Goal: Task Accomplishment & Management: Use online tool/utility

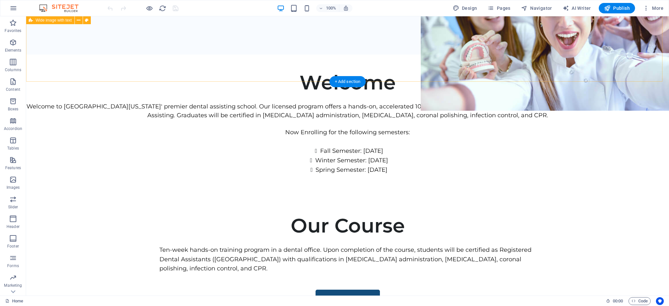
scroll to position [261, 0]
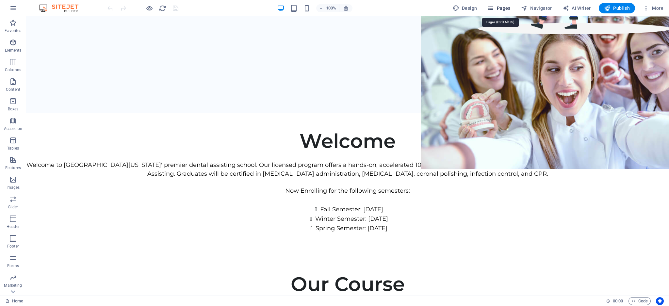
click at [496, 9] on span "Pages" at bounding box center [498, 8] width 23 height 7
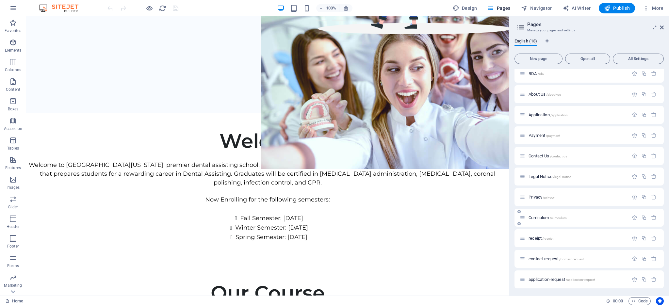
scroll to position [46, 0]
click at [540, 112] on span "Application /application" at bounding box center [547, 114] width 39 height 5
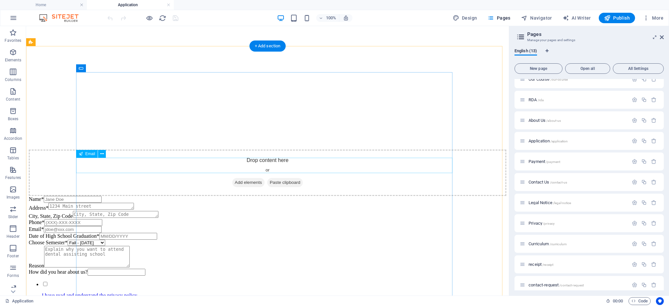
scroll to position [392, 0]
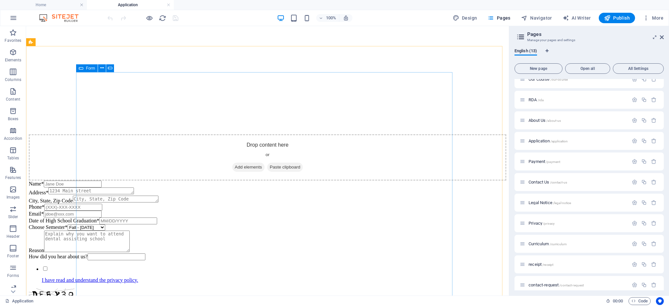
click at [89, 69] on span "Form" at bounding box center [90, 68] width 9 height 4
click at [103, 67] on button at bounding box center [102, 68] width 8 height 8
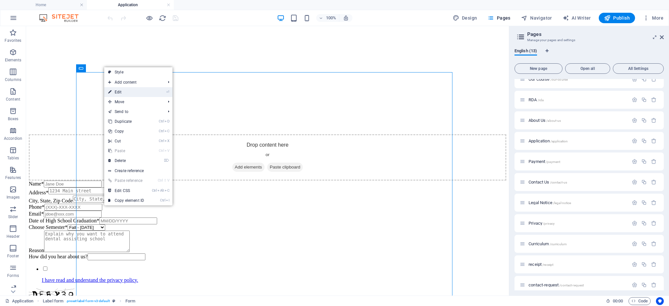
click at [135, 91] on link "⏎ Edit" at bounding box center [126, 92] width 44 height 10
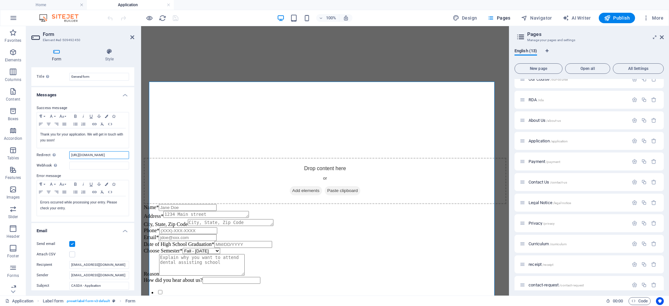
scroll to position [0, 6]
drag, startPoint x: 98, startPoint y: 155, endPoint x: 137, endPoint y: 153, distance: 39.3
click at [137, 153] on div "Form Style General Title Define a name for the form. General form Messages Succ…" at bounding box center [82, 169] width 113 height 252
click at [126, 155] on input "[URL][DOMAIN_NAME]" at bounding box center [99, 155] width 60 height 8
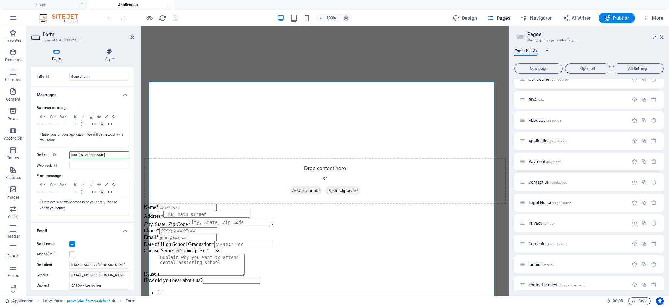
click at [126, 156] on input "[URL][DOMAIN_NAME]" at bounding box center [99, 155] width 60 height 8
click at [135, 155] on div "Form Style General Title Define a name for the form. General form Messages Succ…" at bounding box center [82, 169] width 113 height 252
click at [126, 156] on input "[URL][DOMAIN_NAME]" at bounding box center [99, 155] width 60 height 8
paste input "[EMAIL_ADDRESS][PERSON_NAME][PERSON_NAME][DOMAIN_NAME]"
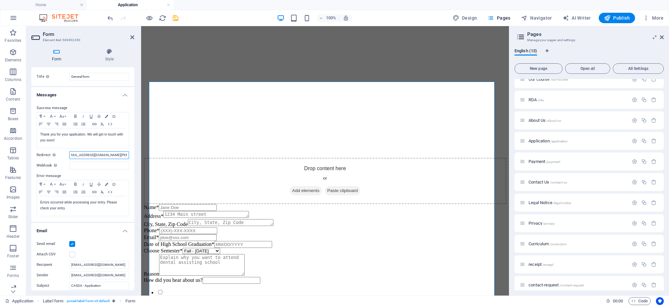
scroll to position [0, 0]
drag, startPoint x: 76, startPoint y: 154, endPoint x: 93, endPoint y: 154, distance: 17.3
click at [93, 154] on input "[URL][EMAIL_ADDRESS][DOMAIN_NAME][PERSON_NAME][DOMAIN_NAME]" at bounding box center [99, 155] width 60 height 8
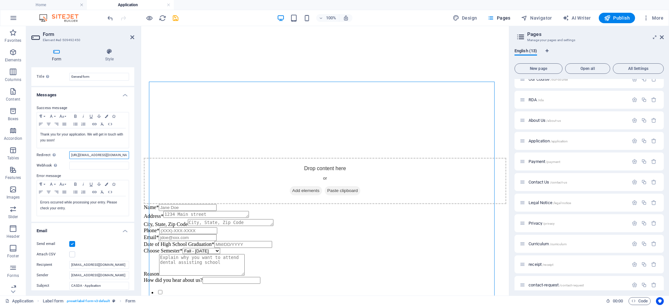
click at [114, 156] on input "[URL][EMAIL_ADDRESS][DOMAIN_NAME][PERSON_NAME][DOMAIN_NAME]" at bounding box center [99, 155] width 60 height 8
type input "[URL][DOMAIN_NAME]"
click at [102, 166] on input "Webhook A webhook is a push notification from this form to another server. Ever…" at bounding box center [99, 166] width 60 height 8
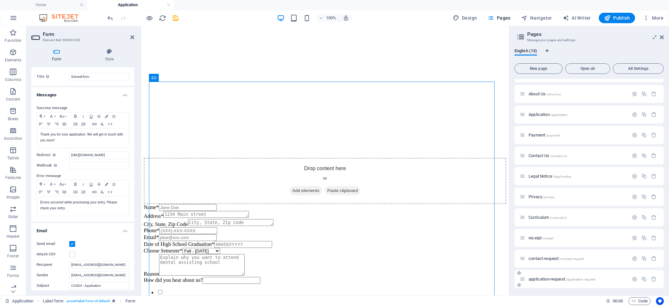
click at [545, 279] on span "application-request /application-request" at bounding box center [561, 279] width 67 height 5
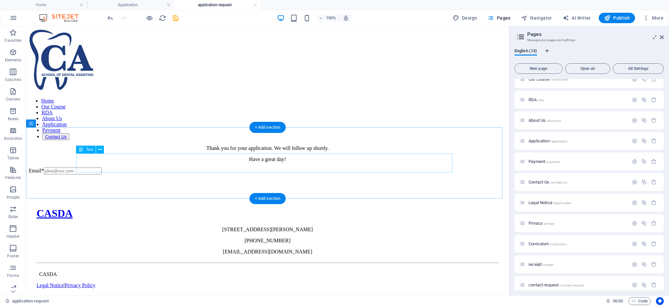
scroll to position [0, 0]
click at [43, 145] on div "Thank you for your application. We will follow up shortly. Have a great day!" at bounding box center [267, 153] width 477 height 17
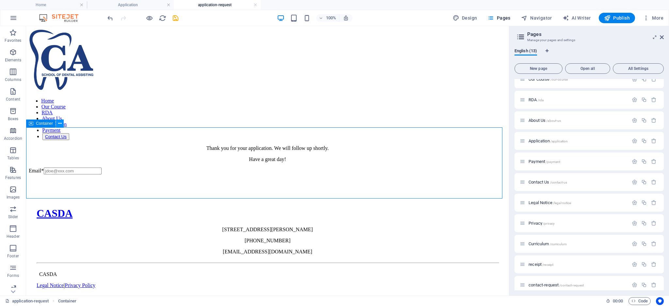
click at [61, 125] on icon at bounding box center [60, 123] width 4 height 7
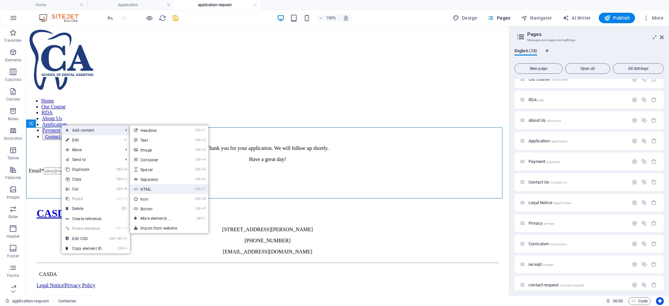
click at [160, 186] on link "Ctrl 7 HTML" at bounding box center [157, 189] width 54 height 10
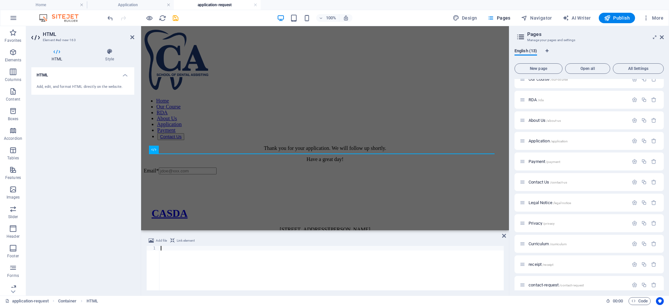
type textarea "});"
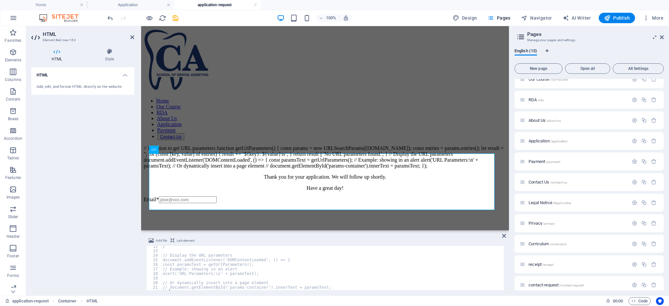
scroll to position [56, 0]
click at [194, 148] on div "// Function to get URL parameters function getUrlParameters() { const params = …" at bounding box center [325, 168] width 362 height 46
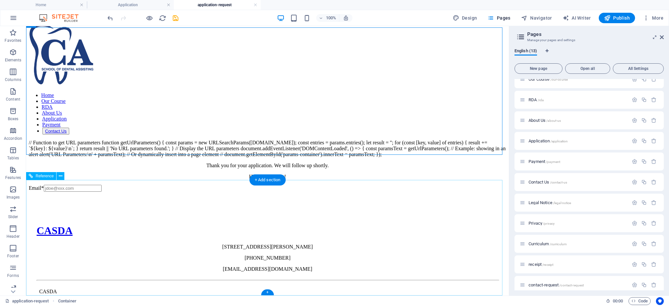
scroll to position [0, 0]
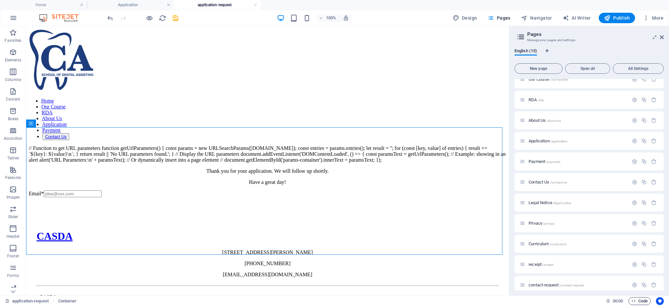
click at [640, 301] on span "Code" at bounding box center [639, 301] width 16 height 8
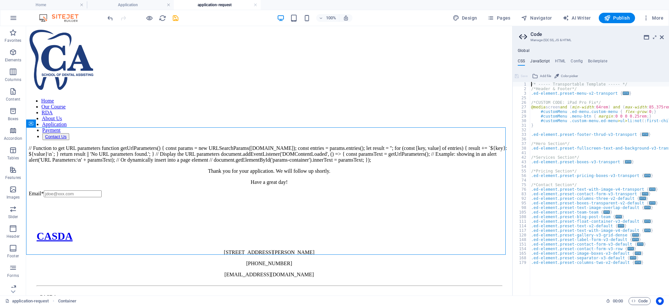
click at [536, 61] on h4 "JavaScript" at bounding box center [539, 62] width 19 height 7
type textarea "/* JS for preset "Menu V2" */"
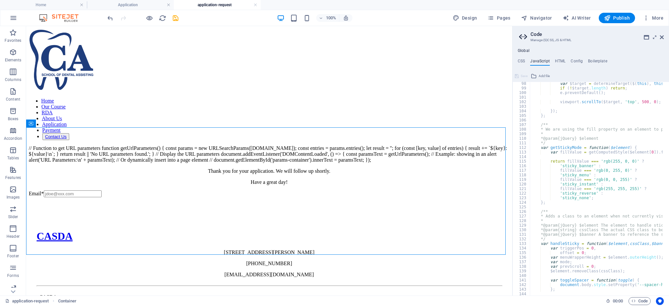
scroll to position [470, 0]
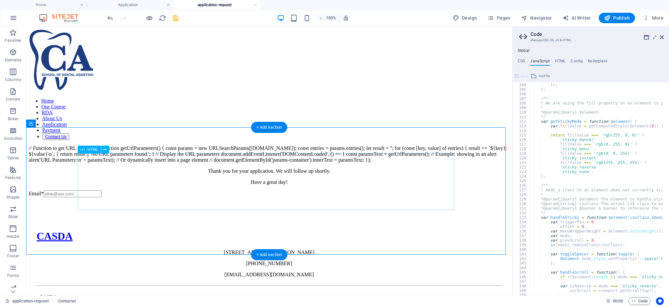
click at [338, 163] on div "// Function to get URL parameters function getUrlParameters() { const params = …" at bounding box center [269, 154] width 481 height 18
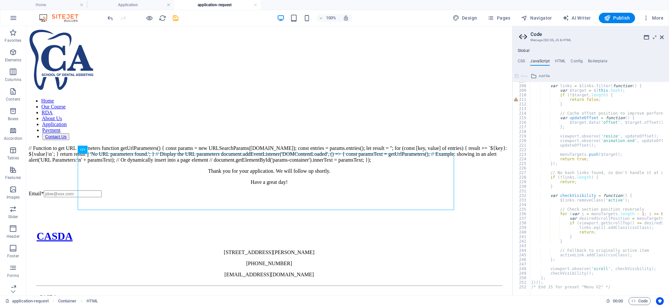
scroll to position [944, 0]
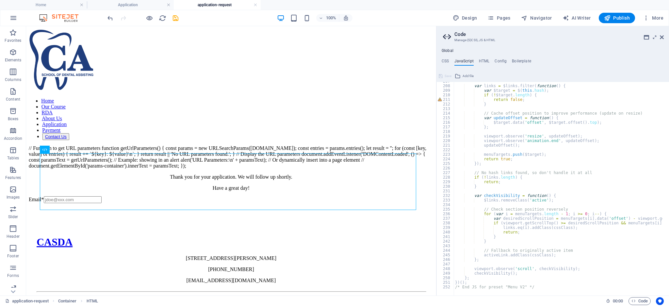
drag, startPoint x: 513, startPoint y: 177, endPoint x: 435, endPoint y: 172, distance: 77.9
click at [435, 172] on div "Home Application application-request Favorites Elements Columns Content Boxes A…" at bounding box center [334, 160] width 669 height 269
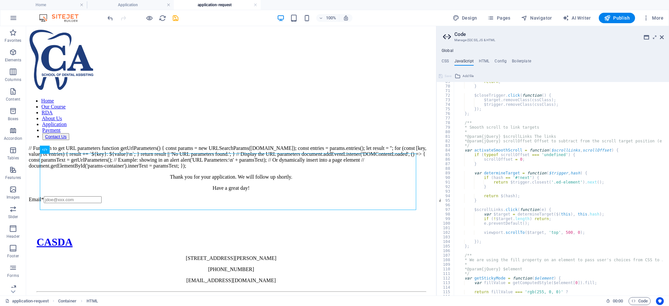
scroll to position [340, 0]
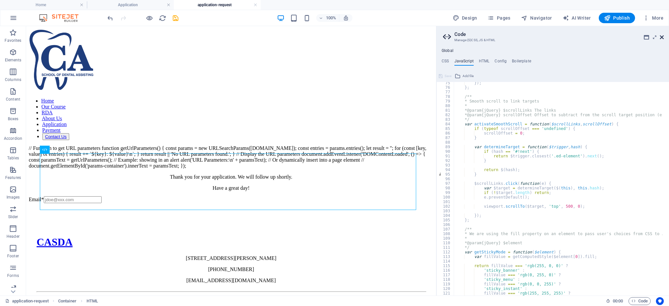
click at [661, 39] on icon at bounding box center [662, 37] width 4 height 5
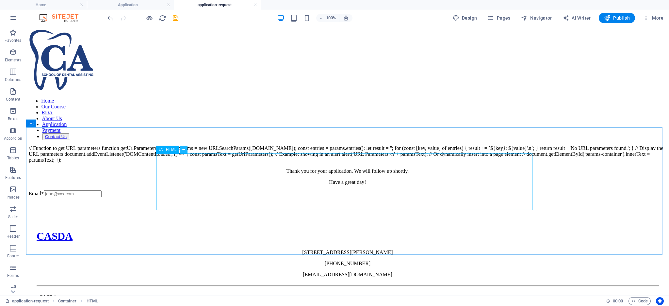
click at [183, 150] on icon at bounding box center [184, 149] width 4 height 7
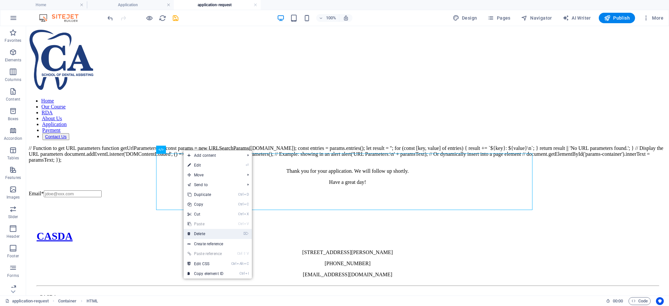
drag, startPoint x: 204, startPoint y: 236, endPoint x: 78, endPoint y: 206, distance: 129.3
click at [204, 236] on link "⌦ Delete" at bounding box center [205, 234] width 44 height 10
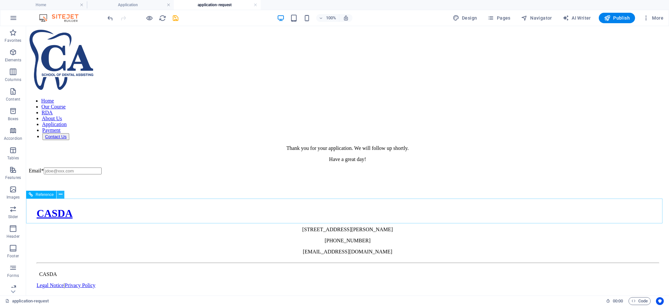
click at [60, 193] on icon at bounding box center [61, 194] width 4 height 7
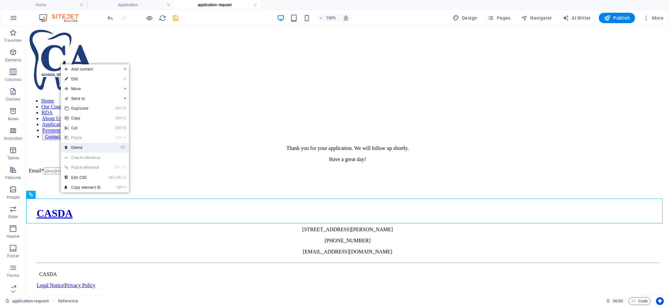
click at [92, 145] on link "⌦ Delete" at bounding box center [83, 148] width 44 height 10
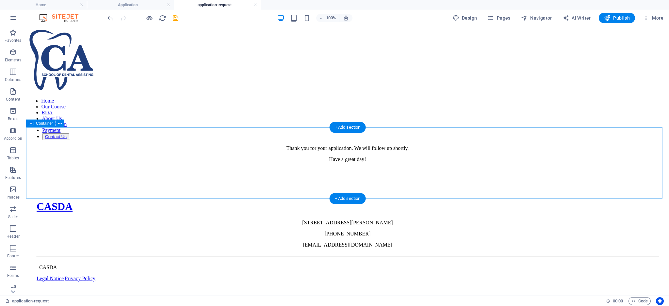
click at [393, 162] on div "Thank you for your application. We will follow up shortly. Have a great day!" at bounding box center [347, 153] width 637 height 17
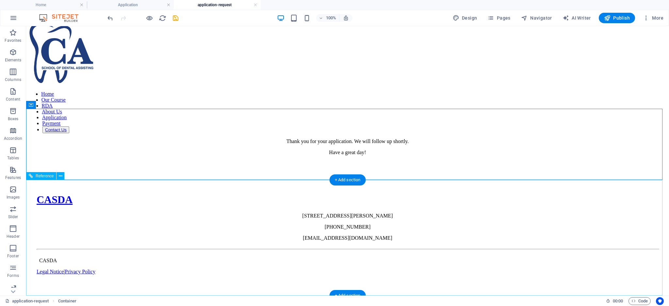
scroll to position [0, 0]
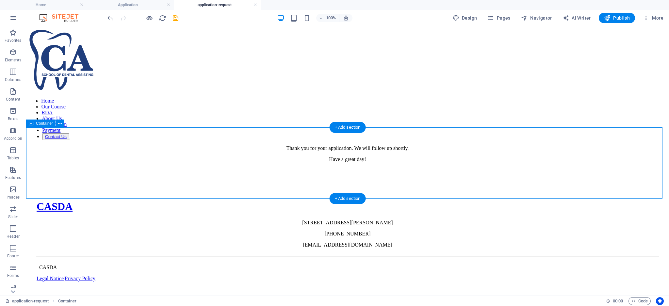
click at [393, 145] on div "Thank you for your application. We will follow up shortly. Have a great day!" at bounding box center [347, 153] width 637 height 17
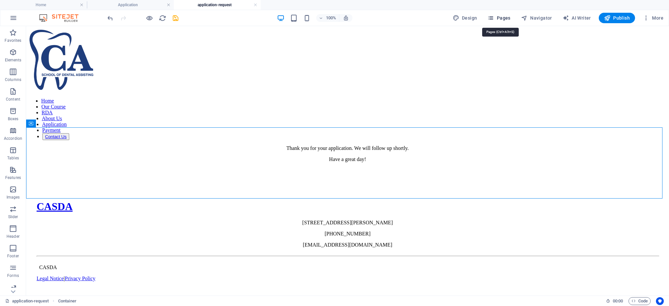
click at [499, 19] on span "Pages" at bounding box center [498, 18] width 23 height 7
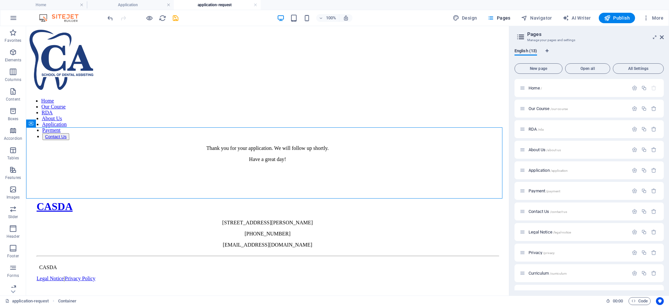
click at [217, 7] on h4 "application-request" at bounding box center [217, 4] width 87 height 7
click at [432, 157] on div "Thank you for your application. We will follow up shortly. Have a great day!" at bounding box center [267, 153] width 477 height 17
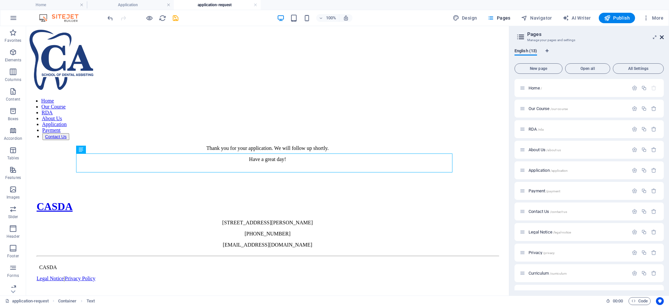
click at [661, 37] on icon at bounding box center [662, 37] width 4 height 5
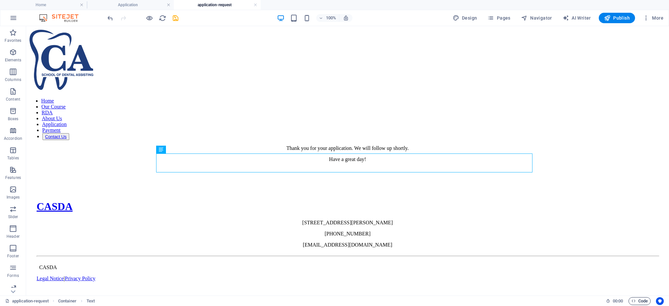
click at [638, 298] on span "Code" at bounding box center [639, 301] width 16 height 8
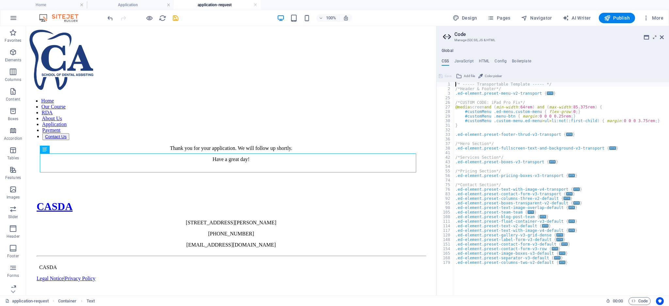
click at [625, 167] on div "/* ----- Transportable Template ----- */ /*Header & Footer*/ .ed-element.preset…" at bounding box center [561, 190] width 215 height 216
click at [466, 60] on h4 "JavaScript" at bounding box center [463, 62] width 19 height 7
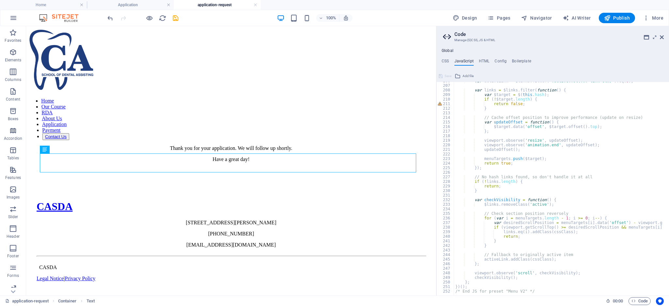
scroll to position [944, 0]
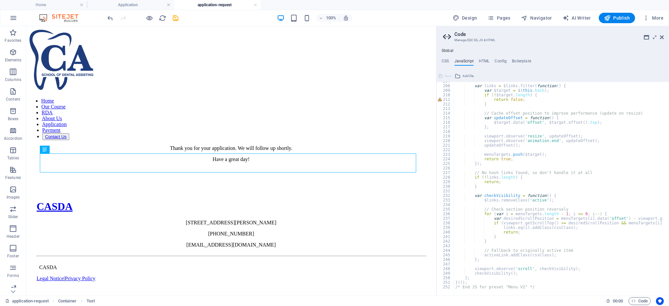
click at [484, 280] on div "var links = $links . filter ( function ( ) { var $target = $ ( this . hash ) ; …" at bounding box center [604, 187] width 300 height 216
type textarea "})();"
type textarea ","
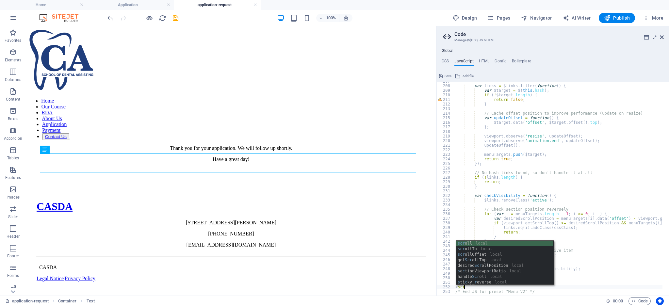
scroll to position [0, 1]
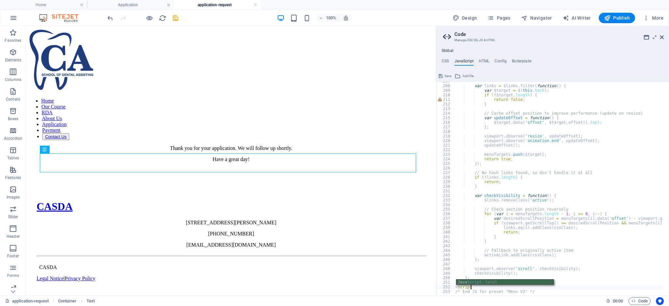
type textarea "<script>"
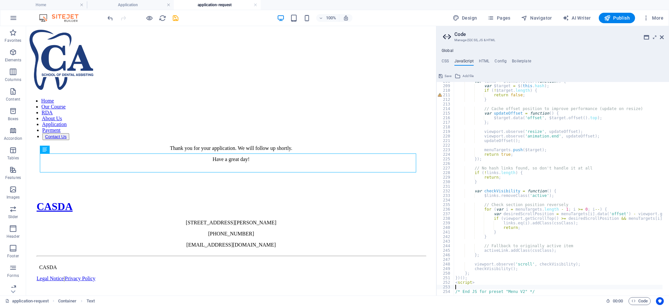
paste textarea "});"
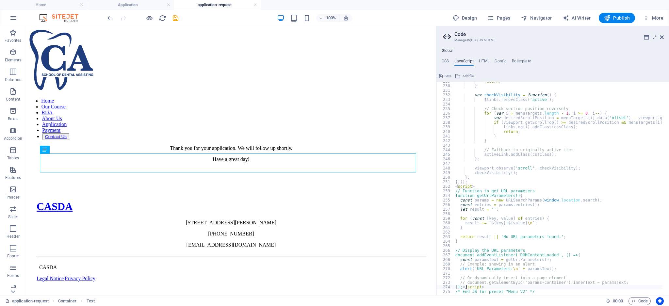
scroll to position [0, 1]
click at [574, 205] on div "return ; } var checkVisibility = function ( ) { $links . removeClass ( 'active'…" at bounding box center [604, 187] width 300 height 216
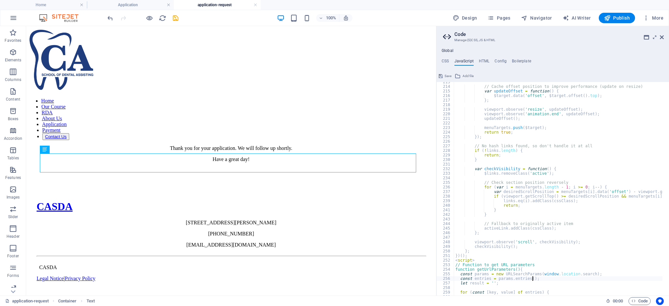
scroll to position [1023, 0]
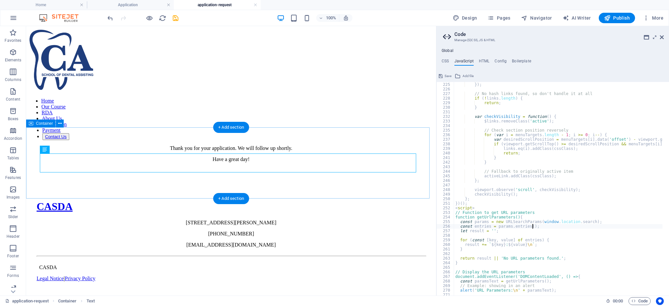
click at [283, 162] on div "Thank you for your application. We will follow up shortly. Have a great day!" at bounding box center [231, 153] width 405 height 17
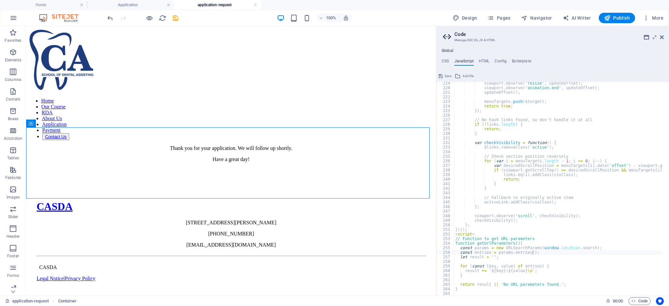
scroll to position [1049, 0]
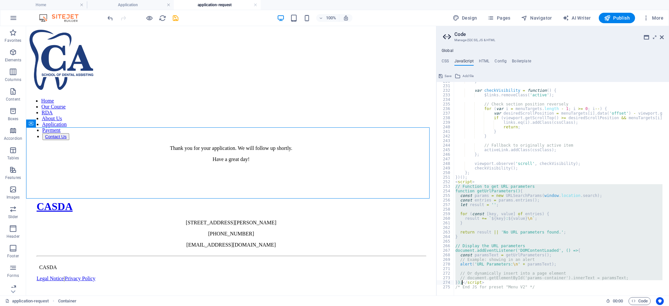
drag, startPoint x: 455, startPoint y: 185, endPoint x: 461, endPoint y: 281, distance: 96.2
click at [461, 281] on div "} var checkVisibility = function ( ) { $links . removeClass ( 'active' ) ; // C…" at bounding box center [604, 187] width 300 height 216
paste textarea
type textarea "});</script>"
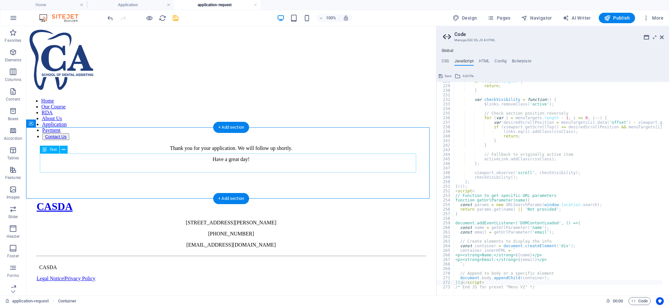
click at [325, 162] on div "Thank you for your application. We will follow up shortly. Have a great day!" at bounding box center [231, 153] width 405 height 17
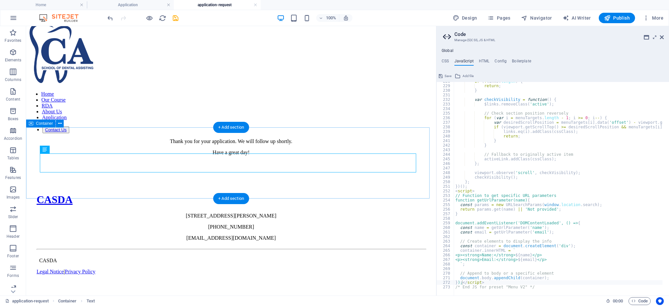
scroll to position [18, 0]
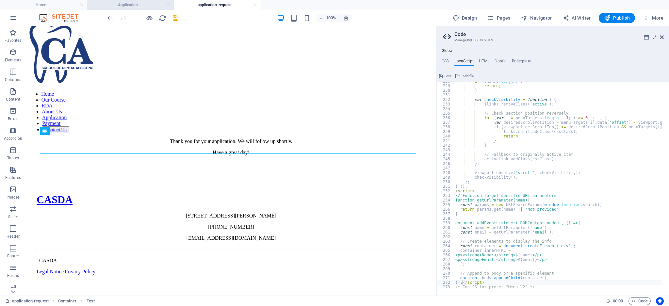
click at [132, 7] on h4 "Application" at bounding box center [130, 4] width 87 height 7
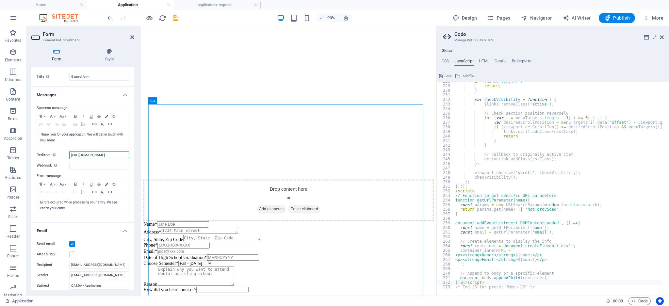
scroll to position [0, 6]
drag, startPoint x: 110, startPoint y: 154, endPoint x: 131, endPoint y: 154, distance: 20.2
click at [131, 154] on div "Success message Paragraph Format Normal Heading 1 Heading 2 Heading 3 Heading 4…" at bounding box center [82, 160] width 103 height 123
click at [122, 156] on input "[URL][DOMAIN_NAME]" at bounding box center [99, 155] width 60 height 8
drag, startPoint x: 124, startPoint y: 152, endPoint x: 130, endPoint y: 151, distance: 6.0
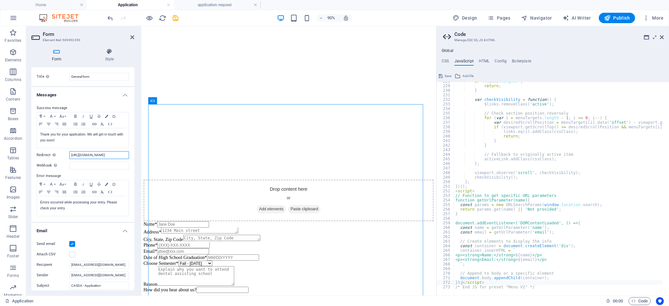
click at [130, 151] on div "Success message Paragraph Format Normal Heading 1 Heading 2 Heading 3 Heading 4…" at bounding box center [82, 160] width 103 height 123
click at [126, 155] on input "[URL][DOMAIN_NAME]" at bounding box center [99, 155] width 60 height 8
paste input "[EMAIL_ADDRESS][PERSON_NAME][PERSON_NAME][DOMAIN_NAME]"
type input "[URL][EMAIL_ADDRESS][DOMAIN_NAME][PERSON_NAME][DOMAIN_NAME]"
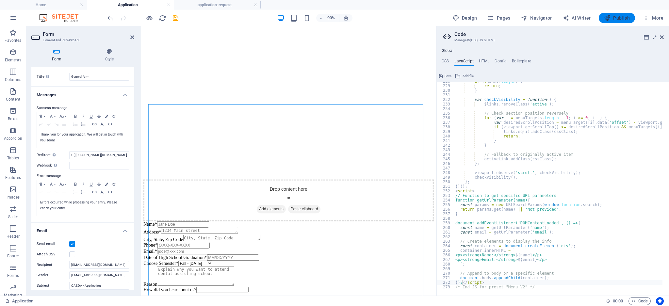
click at [613, 21] on span "Publish" at bounding box center [617, 18] width 26 height 7
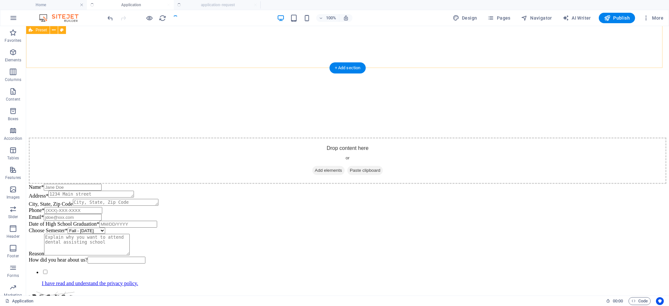
scroll to position [370, 0]
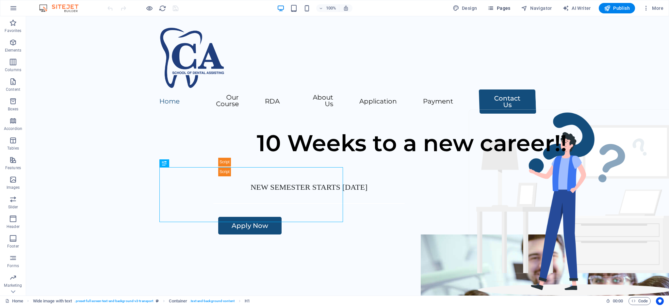
click at [501, 7] on span "Pages" at bounding box center [498, 8] width 23 height 7
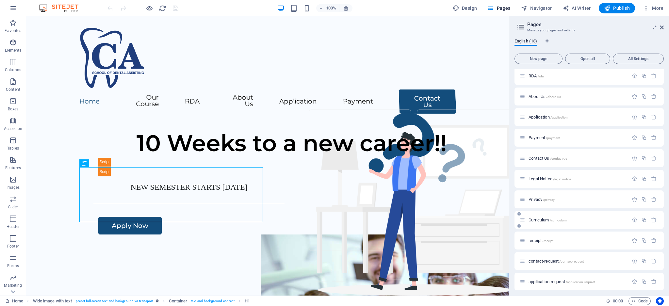
scroll to position [46, 0]
click at [550, 279] on span "application-request /application-request" at bounding box center [561, 279] width 67 height 5
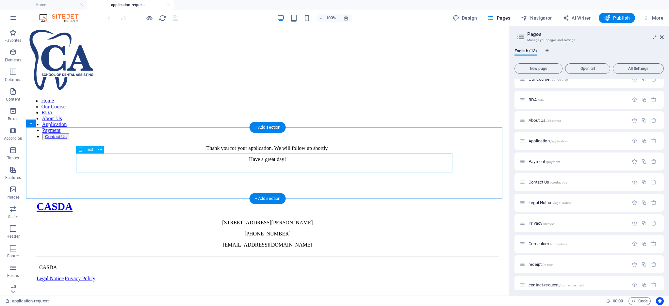
scroll to position [0, 0]
click at [153, 162] on div "Thank you for your application. We will follow up shortly. Have a great day!" at bounding box center [267, 153] width 477 height 17
drag, startPoint x: 661, startPoint y: 37, endPoint x: 606, endPoint y: 21, distance: 56.4
click at [661, 37] on icon at bounding box center [662, 37] width 4 height 5
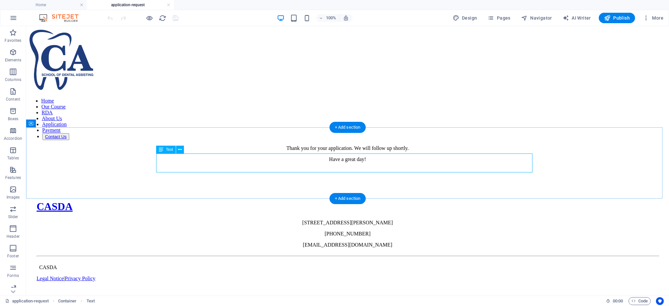
click at [281, 162] on div "Thank you for your application. We will follow up shortly. Have a great day!" at bounding box center [347, 153] width 637 height 17
click at [59, 123] on icon at bounding box center [60, 123] width 4 height 7
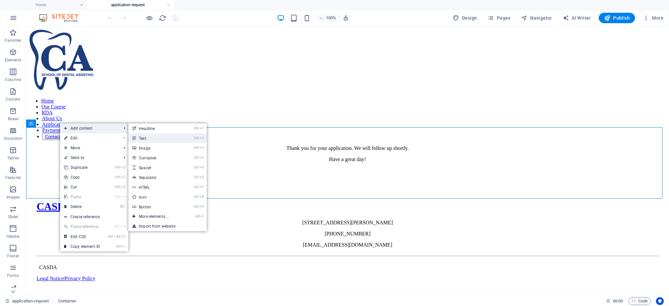
drag, startPoint x: 150, startPoint y: 138, endPoint x: 178, endPoint y: 150, distance: 30.6
click at [150, 138] on link "Ctrl 2 Text" at bounding box center [155, 138] width 54 height 10
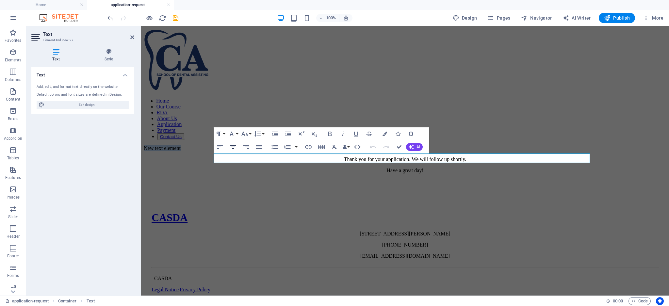
click at [234, 147] on icon "button" at bounding box center [233, 147] width 8 height 8
click at [257, 172] on div "Thank you for your application. We will follow up shortly. Have a great day!" at bounding box center [405, 164] width 522 height 17
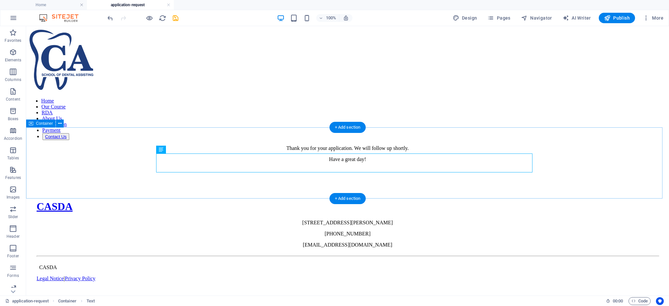
click at [248, 147] on div "Thank you for your application. We will follow up shortly. Have a great day!" at bounding box center [347, 153] width 637 height 17
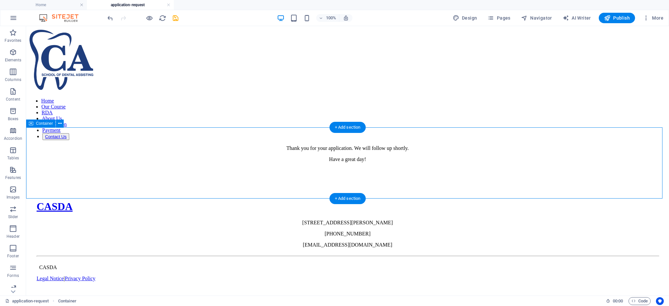
click at [196, 148] on div "Thank you for your application. We will follow up shortly. Have a great day!" at bounding box center [347, 153] width 637 height 17
click at [264, 148] on div "Thank you for your application. We will follow up shortly. Have a great day!" at bounding box center [347, 153] width 637 height 17
click at [286, 152] on div "Thank you for your application. We will follow up shortly. Have a great day!" at bounding box center [347, 153] width 637 height 17
click at [309, 152] on div "Thank you for your application. We will follow up shortly. Have a great day!" at bounding box center [347, 153] width 637 height 17
click at [307, 148] on div "Thank you for your application. We will follow up shortly. Have a great day!" at bounding box center [347, 153] width 637 height 17
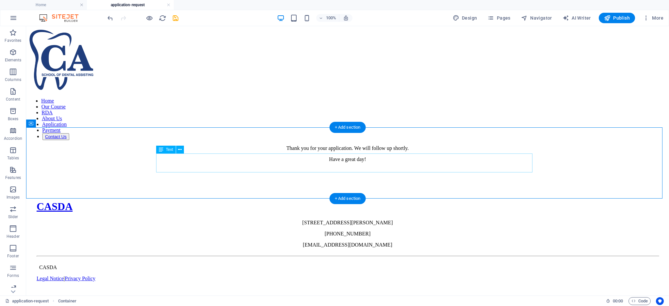
click at [307, 154] on div "Thank you for your application. We will follow up shortly. Have a great day!" at bounding box center [347, 153] width 637 height 17
click at [264, 145] on div "Thank you for your application. We will follow up shortly. Have a great day!" at bounding box center [347, 153] width 637 height 17
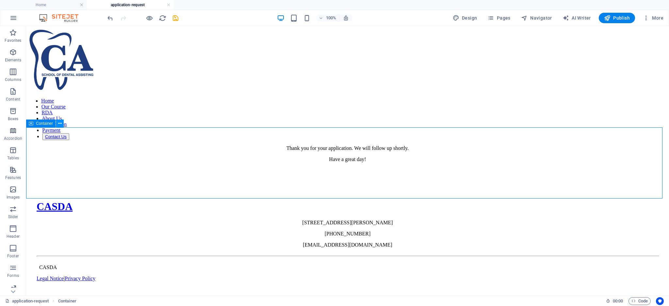
click at [60, 126] on icon at bounding box center [60, 123] width 4 height 7
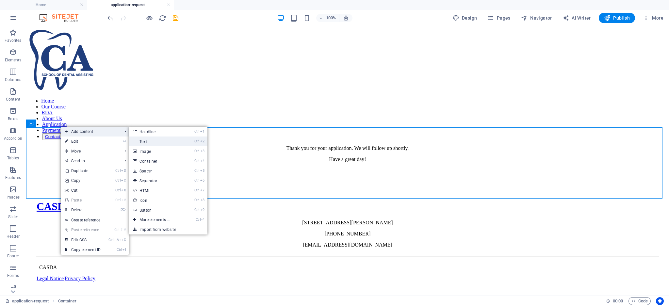
drag, startPoint x: 164, startPoint y: 143, endPoint x: 111, endPoint y: 138, distance: 52.9
click at [164, 143] on link "Ctrl 2 Text" at bounding box center [156, 141] width 54 height 10
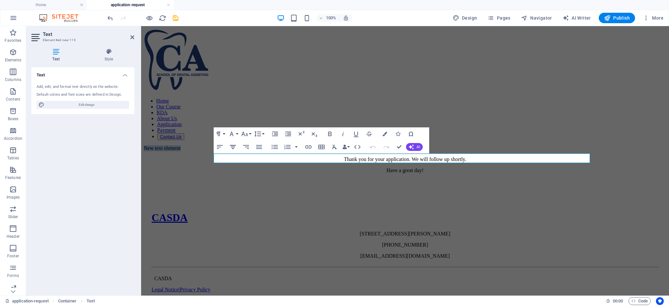
click at [235, 147] on icon "button" at bounding box center [233, 147] width 8 height 8
click at [252, 173] on div "New text element Thank you for your application. We will follow up shortly. Hav…" at bounding box center [405, 159] width 522 height 28
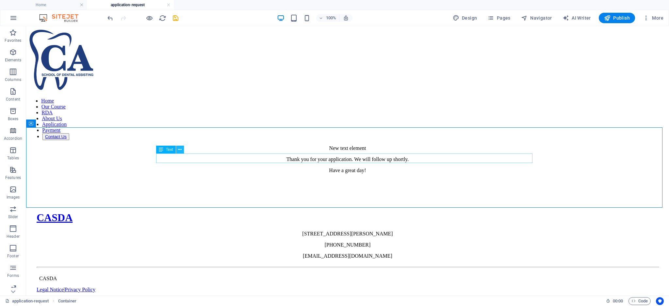
click at [180, 149] on icon at bounding box center [180, 149] width 4 height 7
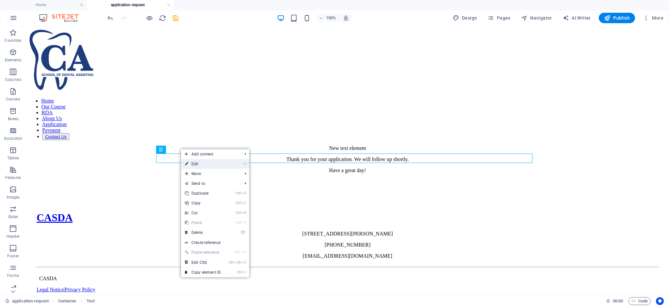
click at [199, 164] on link "⏎ Edit" at bounding box center [203, 164] width 44 height 10
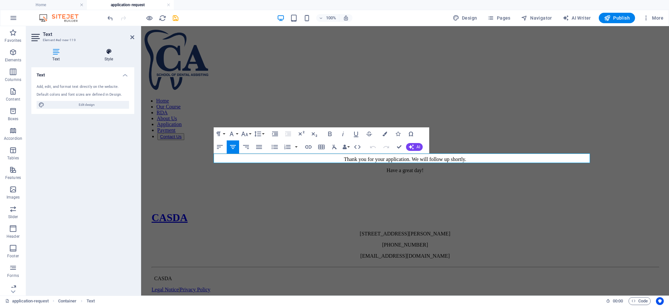
click at [112, 55] on icon at bounding box center [108, 51] width 51 height 7
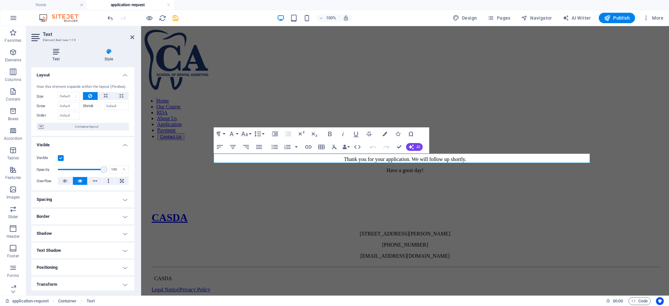
click at [57, 51] on icon at bounding box center [55, 51] width 49 height 7
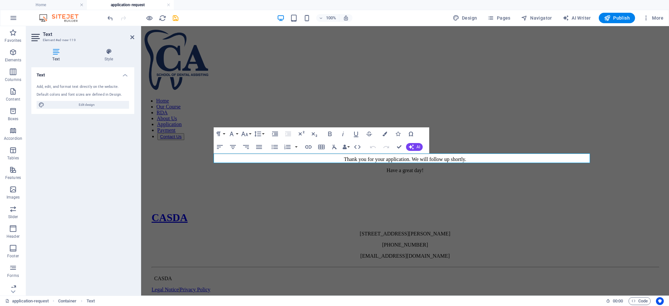
click at [59, 39] on h3 "Element #ed-new-119" at bounding box center [82, 40] width 78 height 6
click at [48, 40] on h3 "Element #ed-new-119" at bounding box center [82, 40] width 78 height 6
drag, startPoint x: 35, startPoint y: 37, endPoint x: 53, endPoint y: 36, distance: 18.4
click at [53, 36] on h2 "Text" at bounding box center [88, 34] width 91 height 6
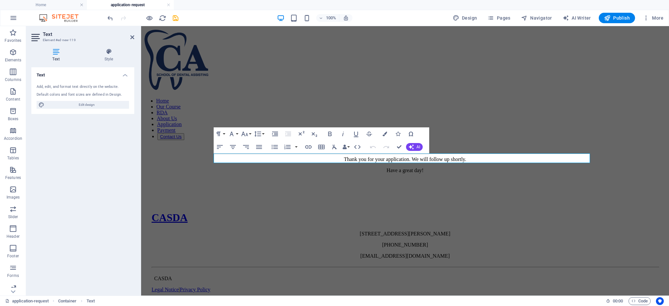
drag, startPoint x: 74, startPoint y: 40, endPoint x: 50, endPoint y: 42, distance: 24.6
click at [50, 42] on h3 "Element #ed-new-119" at bounding box center [82, 40] width 78 height 6
click at [243, 151] on p "New text element" at bounding box center [405, 148] width 522 height 6
click at [229, 215] on div "CASDA 12501 Cantrell Rd, Little Rock (479) 462-1676 admin@casda.net CASDA Legal…" at bounding box center [405, 245] width 522 height 132
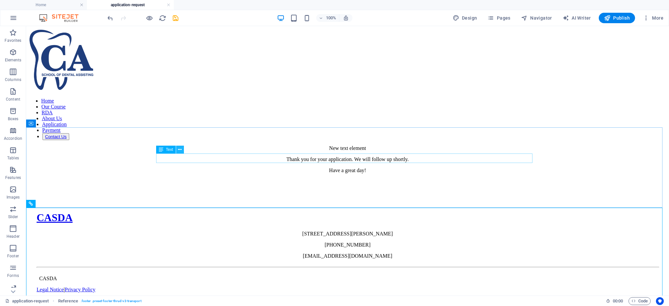
click at [181, 149] on icon at bounding box center [180, 149] width 4 height 7
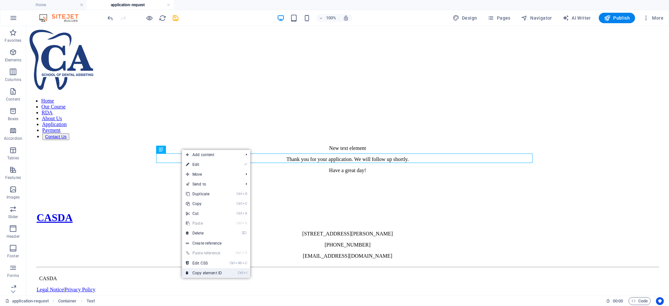
drag, startPoint x: 206, startPoint y: 271, endPoint x: 151, endPoint y: 242, distance: 62.4
click at [206, 271] on link "Ctrl I Copy element ID" at bounding box center [204, 273] width 44 height 10
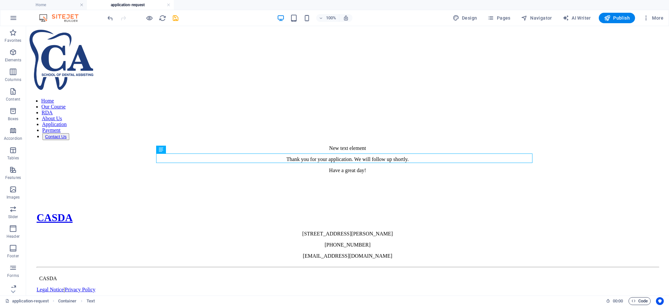
click at [635, 303] on span "Code" at bounding box center [639, 301] width 16 height 8
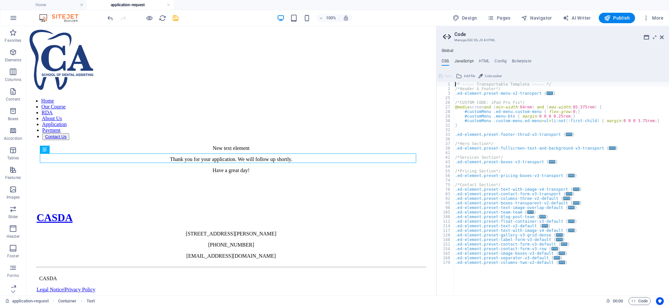
click at [465, 59] on h4 "JavaScript" at bounding box center [463, 62] width 19 height 7
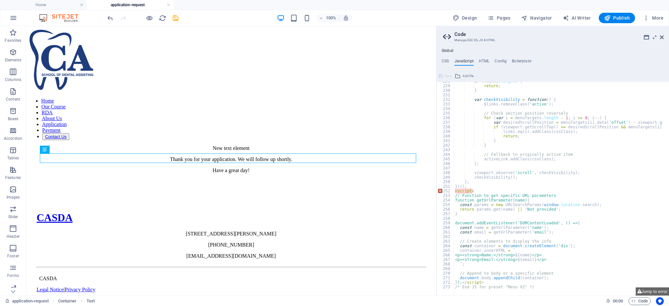
scroll to position [1040, 0]
click at [475, 191] on div "if ( ! links . length ) { return ; } var checkVisibility = function ( ) { $link…" at bounding box center [604, 187] width 300 height 216
click at [488, 204] on div "if ( ! links . length ) { return ; } var checkVisibility = function ( ) { $link…" at bounding box center [604, 187] width 300 height 216
type textarea "const params = new URLSearchParams([DOMAIN_NAME]);"
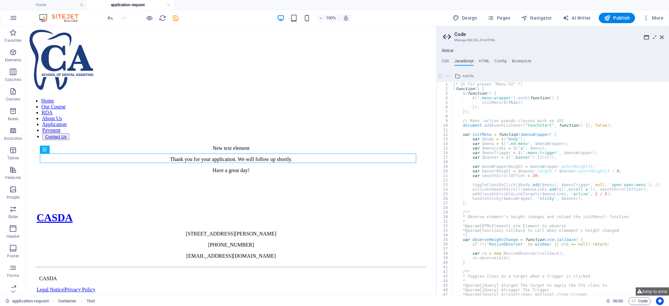
scroll to position [0, 0]
click at [484, 62] on h4 "HTML" at bounding box center [484, 62] width 11 height 7
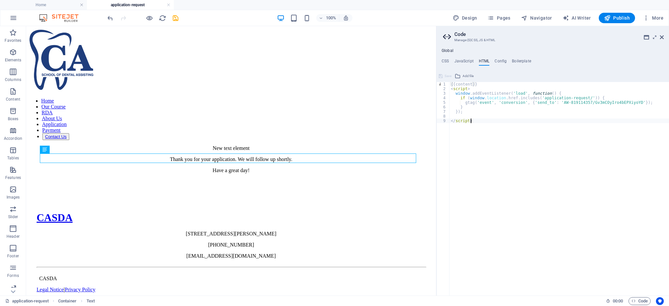
click at [463, 142] on div "{{content}} < script > window . addEventListener ( 'load' , function ( ) { if (…" at bounding box center [558, 193] width 219 height 223
type textarea "</script>"
paste textarea "#ed-new-119"
type textarea "#ed-new-119"
click at [469, 60] on h4 "JavaScript" at bounding box center [463, 62] width 19 height 7
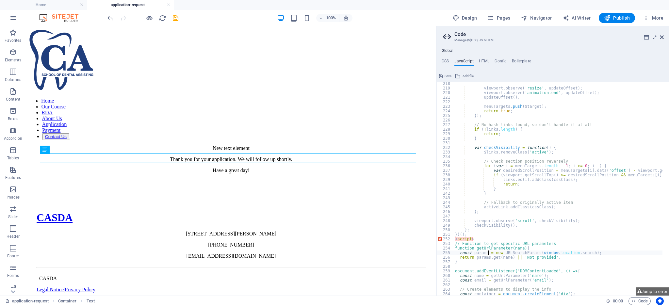
scroll to position [1040, 0]
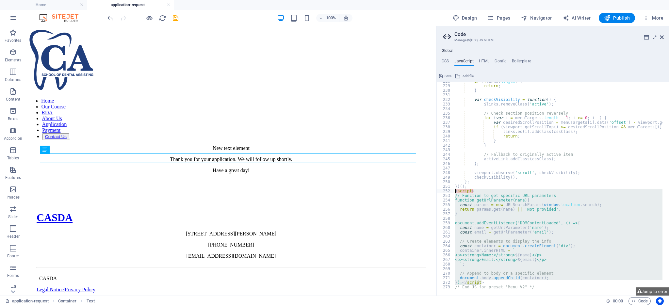
drag, startPoint x: 491, startPoint y: 281, endPoint x: 438, endPoint y: 190, distance: 105.5
click at [438, 190] on div "const params = new URLSearchParams(window.location.search); 228 229 230 231 232…" at bounding box center [552, 189] width 232 height 214
type textarea "<script> // Function to get specific URL parameters"
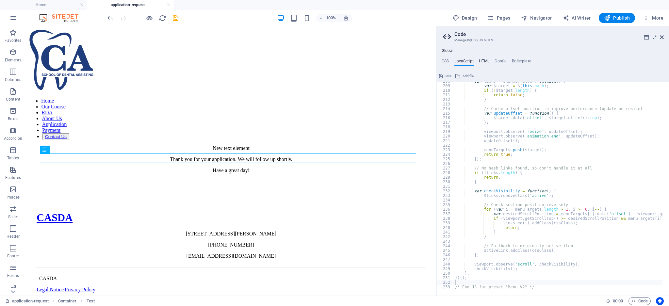
click at [485, 61] on h4 "HTML" at bounding box center [484, 62] width 11 height 7
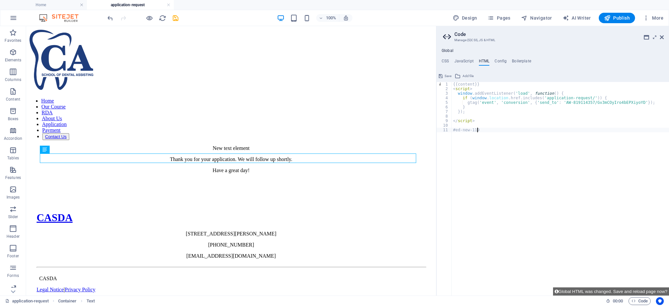
click at [460, 125] on div "{{content}} < script > window . addEventListener ( 'load' , function ( ) { if (…" at bounding box center [560, 193] width 217 height 223
paste textarea "});</script>"
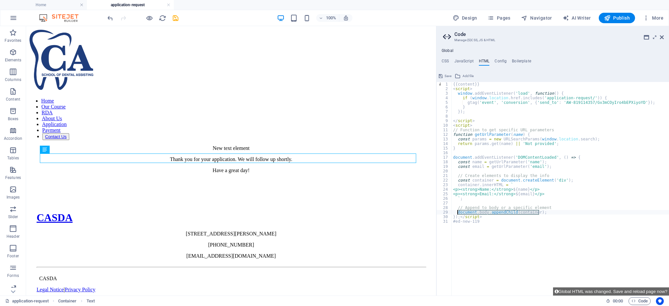
drag, startPoint x: 539, startPoint y: 213, endPoint x: 456, endPoint y: 212, distance: 82.6
click at [456, 212] on div "{{content}} < script > window . addEventListener ( 'load' , function ( ) { if (…" at bounding box center [560, 193] width 217 height 223
paste textarea "getElementById('your-element-id')"
drag, startPoint x: 473, startPoint y: 223, endPoint x: 449, endPoint y: 221, distance: 23.9
click at [449, 221] on div "document.getElementById('your-element-id').appendChild(container); 1 2 3 4 5 6 …" at bounding box center [552, 189] width 232 height 214
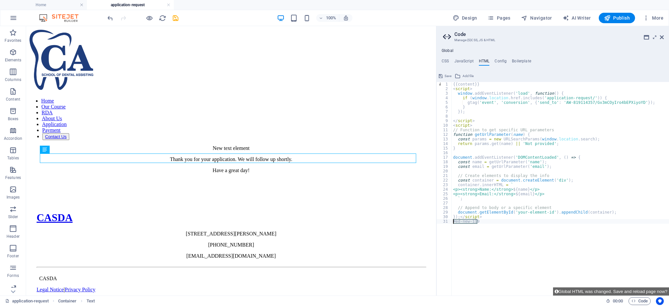
type textarea "#ed-new-119"
drag, startPoint x: 545, startPoint y: 211, endPoint x: 511, endPoint y: 213, distance: 33.7
click at [511, 213] on div "{{content}} < script > window . addEventListener ( 'load' , function ( ) { if (…" at bounding box center [560, 193] width 217 height 223
paste textarea "#ed-new-119"
type textarea "document.getElementById('#ed-new-119').appendChild(container);"
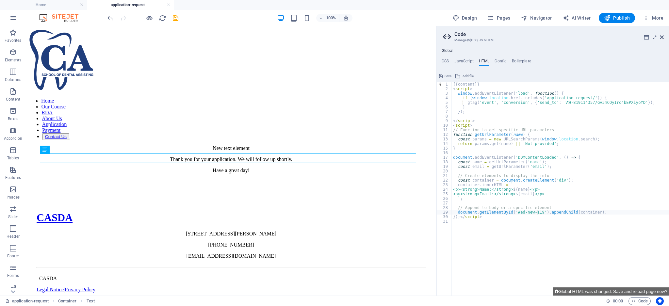
click at [511, 245] on div "{{content}} < script > window . addEventListener ( 'load' , function ( ) { if (…" at bounding box center [560, 193] width 217 height 223
click at [460, 63] on h4 "JavaScript" at bounding box center [463, 62] width 19 height 7
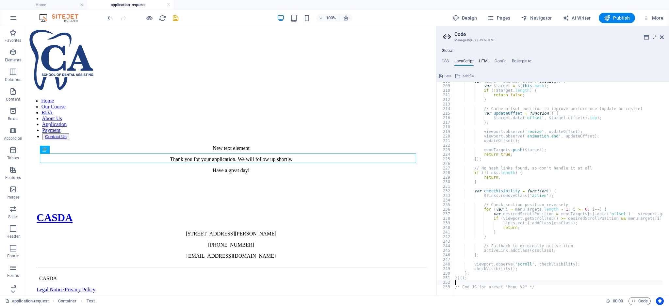
click at [482, 62] on h4 "HTML" at bounding box center [484, 62] width 11 height 7
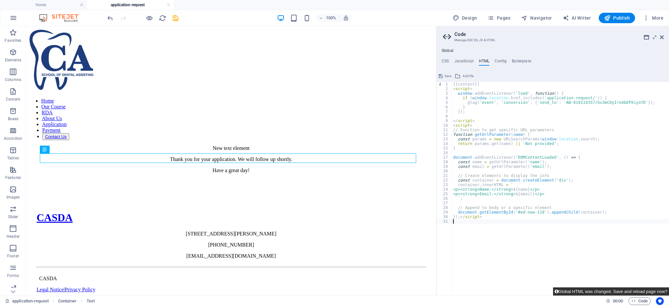
click at [582, 291] on button "Global HTML was changed. Save and reload page now?" at bounding box center [611, 291] width 116 height 8
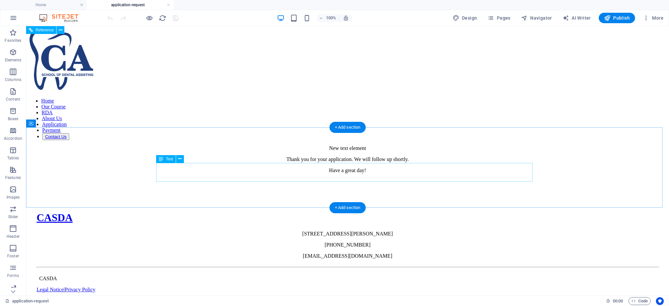
scroll to position [0, 0]
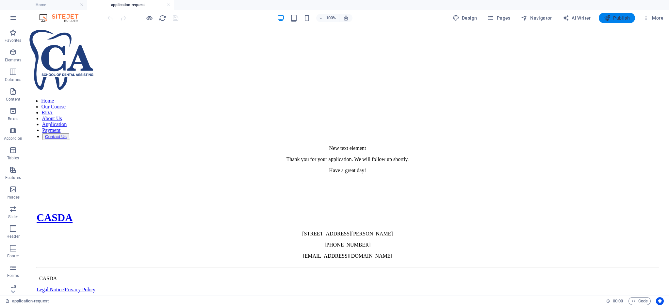
click at [618, 16] on span "Publish" at bounding box center [617, 18] width 26 height 7
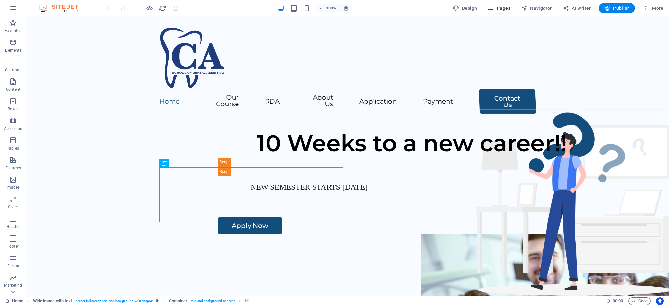
click at [497, 7] on span "Pages" at bounding box center [498, 8] width 23 height 7
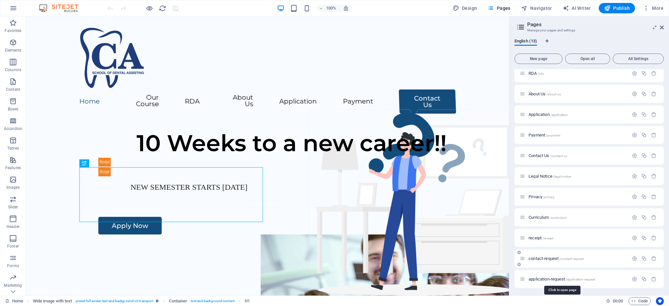
click at [549, 277] on span "application-request /application-request" at bounding box center [561, 279] width 67 height 5
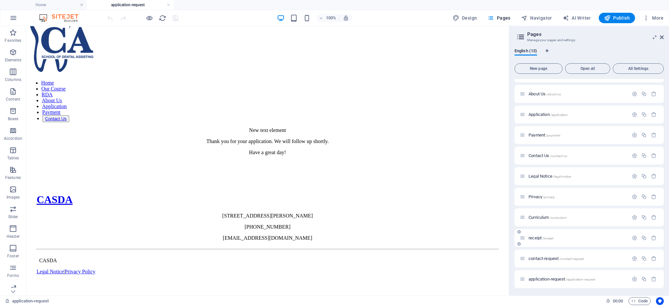
scroll to position [12, 0]
click at [640, 301] on span "Code" at bounding box center [639, 301] width 16 height 8
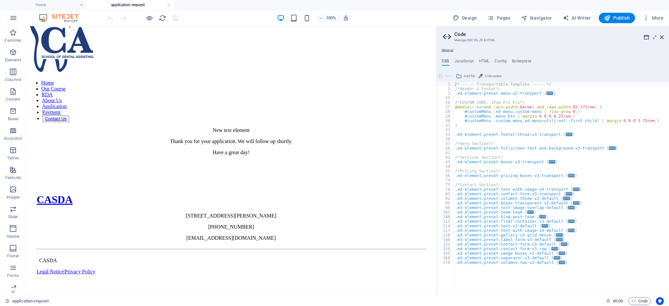
click at [481, 57] on div "Global CSS JavaScript HTML Config Boilerplate /* ----- Transportable Template -…" at bounding box center [552, 171] width 232 height 247
click at [486, 61] on h4 "HTML" at bounding box center [484, 62] width 11 height 7
type textarea "{{content}}"
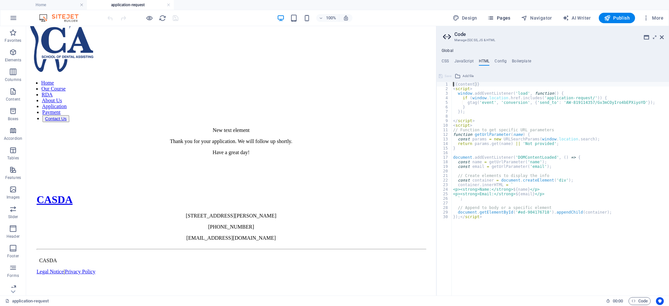
click at [498, 13] on button "Pages" at bounding box center [499, 18] width 28 height 10
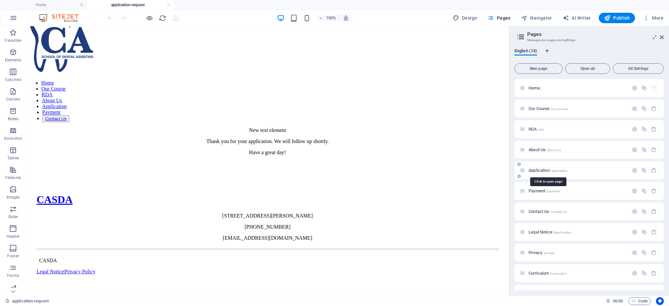
click at [537, 171] on span "Application /application" at bounding box center [547, 170] width 39 height 5
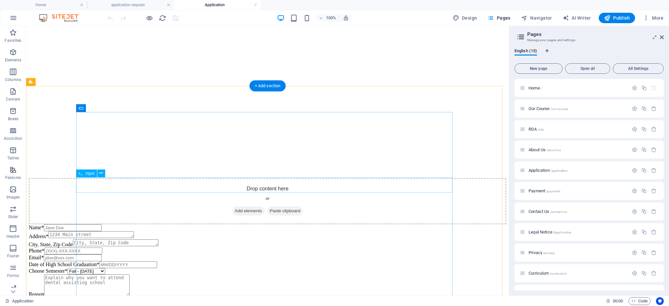
scroll to position [392, 0]
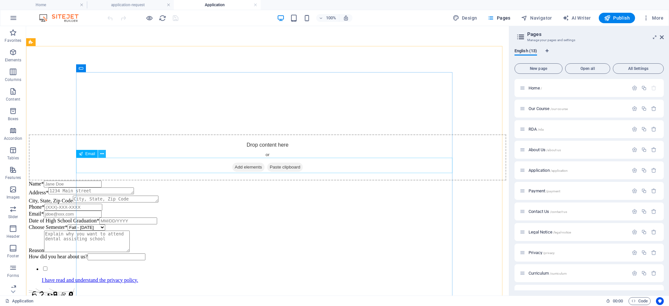
click at [102, 154] on icon at bounding box center [102, 154] width 4 height 7
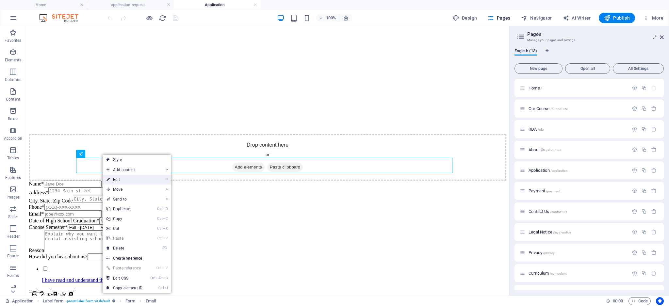
click at [121, 178] on link "⏎ Edit" at bounding box center [125, 180] width 44 height 10
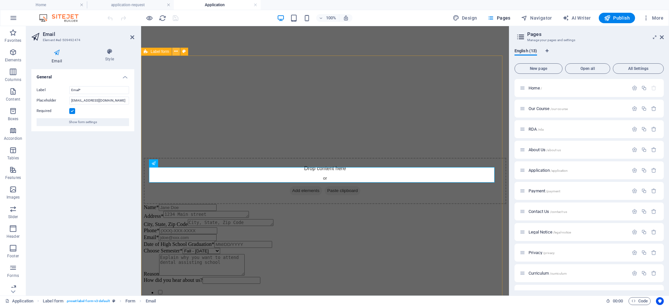
click at [176, 51] on icon at bounding box center [176, 51] width 4 height 7
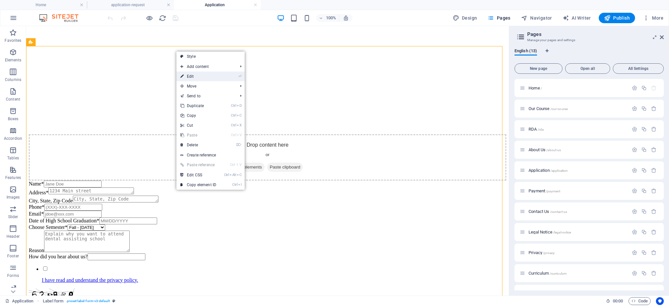
click at [193, 75] on link "⏎ Edit" at bounding box center [198, 77] width 44 height 10
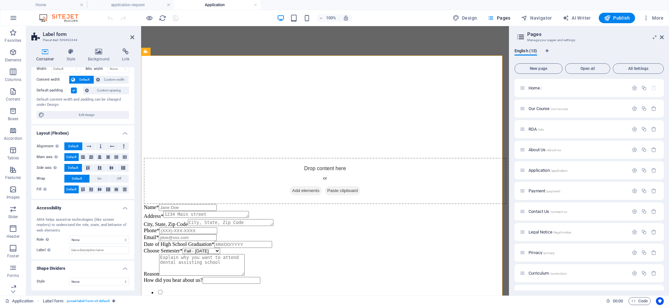
scroll to position [0, 0]
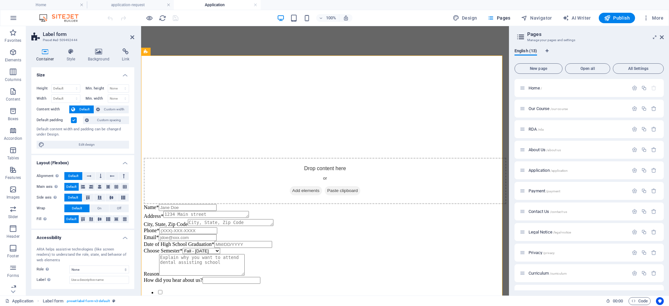
click at [50, 51] on icon at bounding box center [45, 51] width 28 height 7
click at [127, 53] on icon at bounding box center [125, 51] width 17 height 7
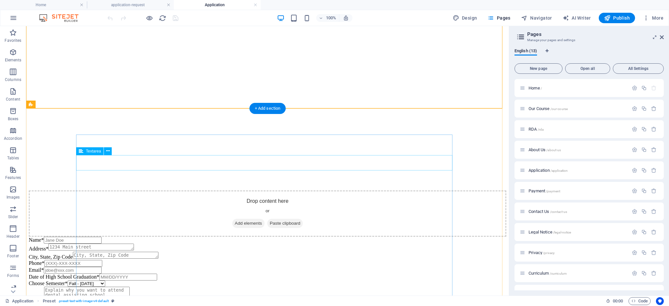
scroll to position [349, 0]
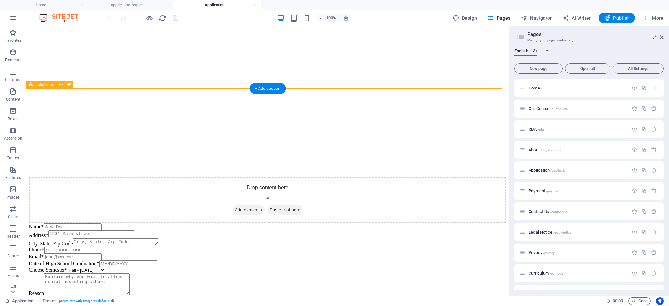
click at [52, 223] on div "Name* Address* City, State, Zip Code Phone* Email* Date of High School Graduati…" at bounding box center [267, 294] width 477 height 142
click at [112, 111] on icon at bounding box center [113, 110] width 4 height 7
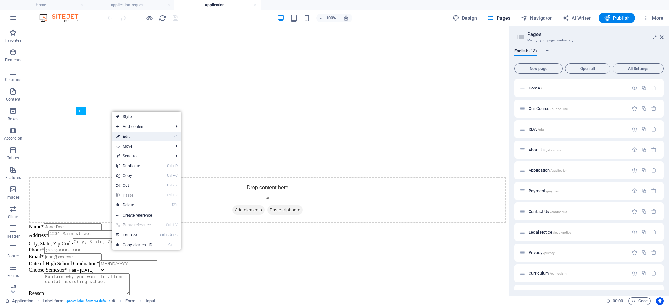
click at [129, 136] on link "⏎ Edit" at bounding box center [134, 137] width 44 height 10
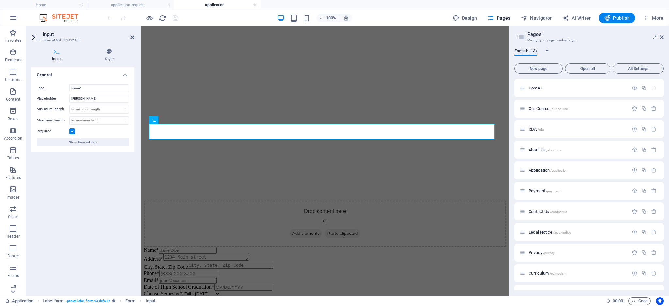
click at [58, 53] on icon at bounding box center [56, 51] width 51 height 7
click at [54, 56] on h4 "Input" at bounding box center [57, 55] width 53 height 14
drag, startPoint x: 131, startPoint y: 39, endPoint x: 120, endPoint y: 31, distance: 12.7
click at [131, 39] on icon at bounding box center [132, 37] width 4 height 5
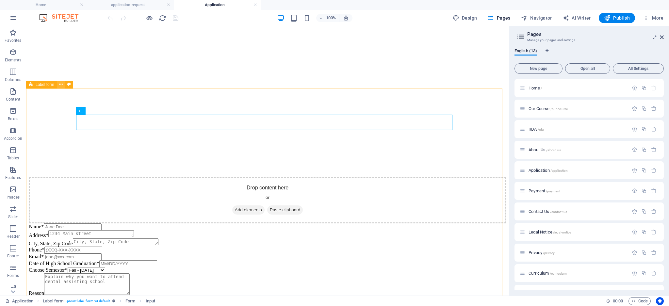
click at [59, 84] on icon at bounding box center [61, 84] width 4 height 7
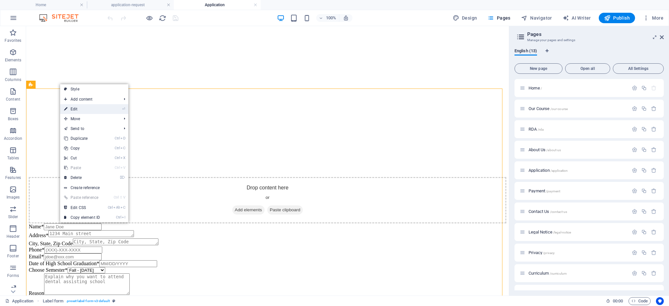
click at [85, 109] on link "⏎ Edit" at bounding box center [82, 109] width 44 height 10
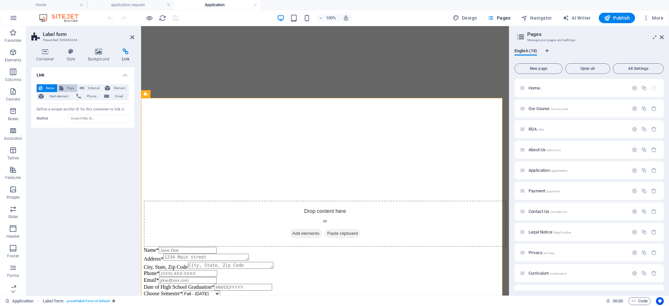
click at [71, 87] on span "Page" at bounding box center [70, 88] width 10 height 8
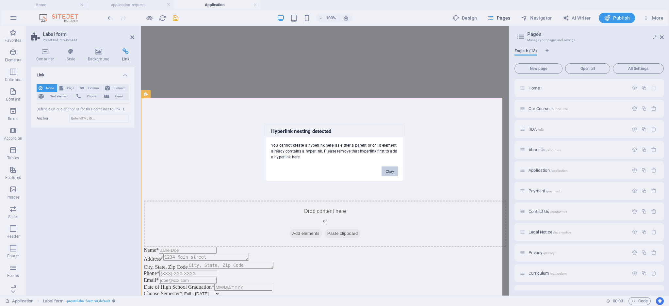
click at [383, 169] on button "Okay" at bounding box center [389, 171] width 16 height 10
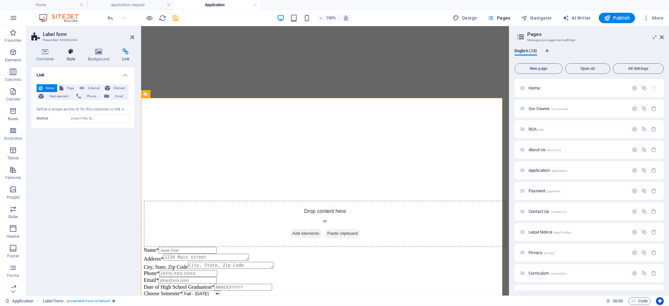
click at [71, 55] on icon at bounding box center [71, 51] width 19 height 7
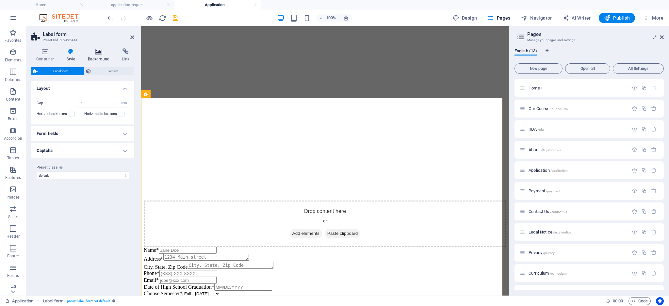
click at [97, 56] on h4 "Background" at bounding box center [100, 55] width 34 height 14
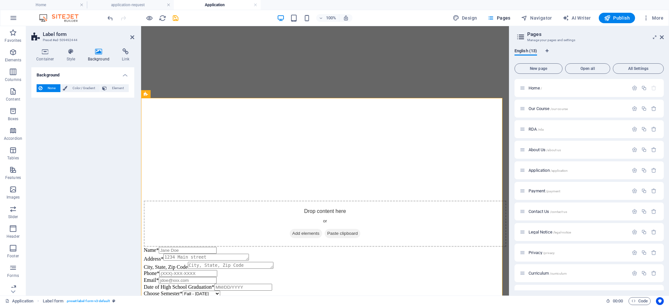
click at [129, 38] on header "Label form Preset #ed-509492444" at bounding box center [82, 34] width 103 height 17
drag, startPoint x: 133, startPoint y: 37, endPoint x: 47, endPoint y: 47, distance: 86.2
click at [132, 37] on icon at bounding box center [132, 37] width 4 height 5
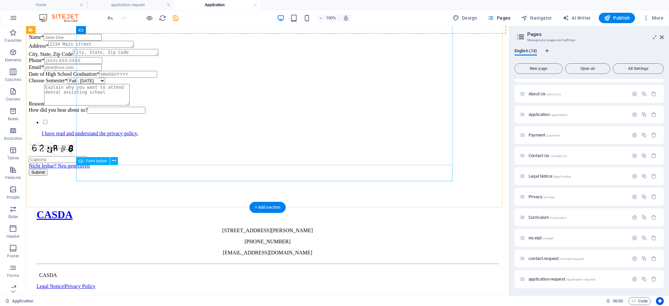
scroll to position [598, 0]
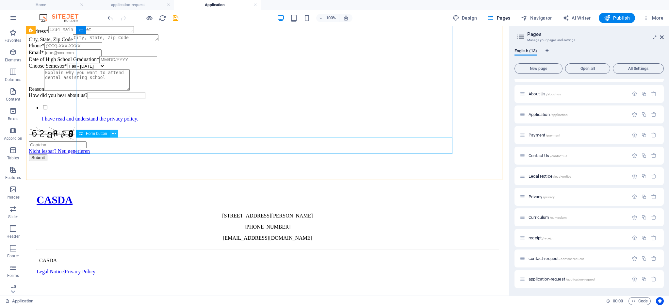
click at [112, 134] on icon at bounding box center [114, 133] width 4 height 7
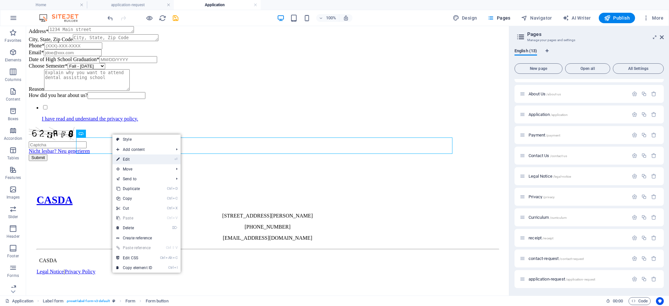
click at [129, 157] on link "⏎ Edit" at bounding box center [134, 159] width 44 height 10
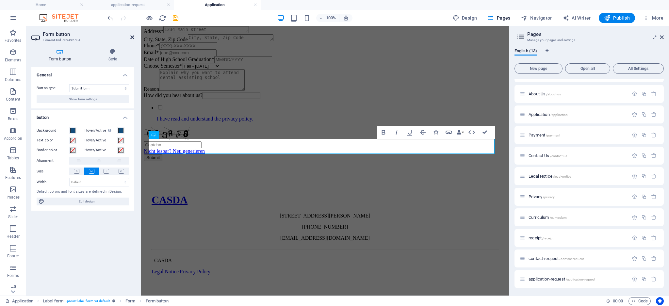
click at [131, 37] on icon at bounding box center [132, 37] width 4 height 5
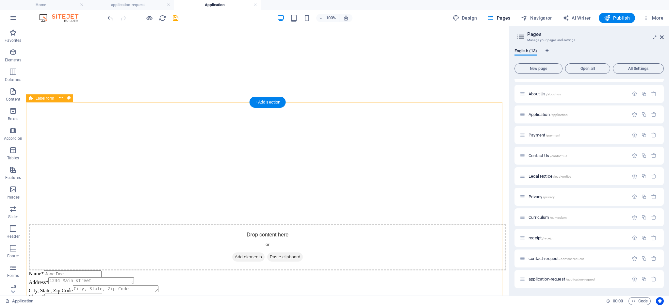
scroll to position [292, 0]
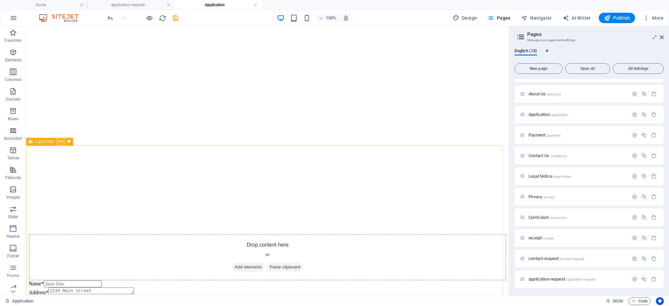
click at [60, 141] on icon at bounding box center [61, 141] width 4 height 7
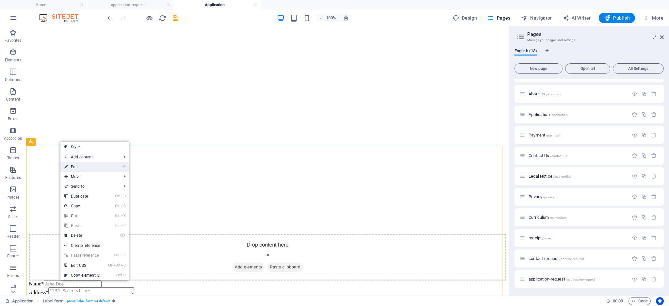
click at [85, 165] on link "⏎ Edit" at bounding box center [82, 167] width 44 height 10
select select "rem"
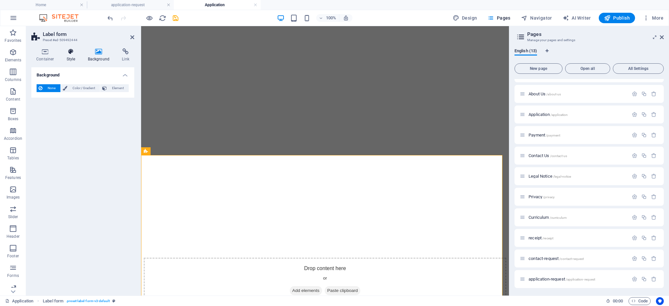
click at [69, 56] on h4 "Style" at bounding box center [72, 55] width 21 height 14
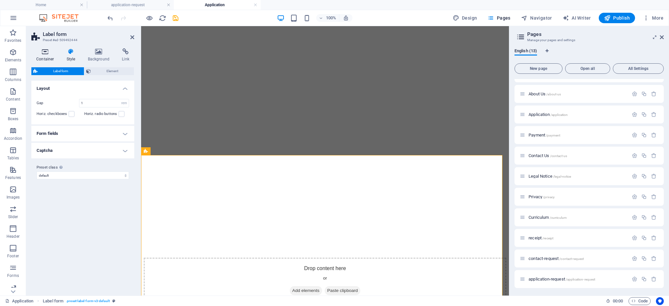
click at [42, 52] on icon at bounding box center [45, 51] width 28 height 7
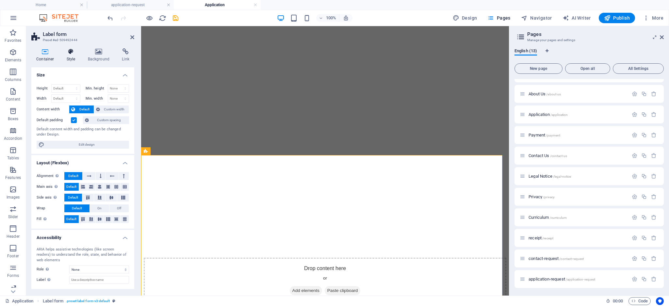
click at [67, 56] on h4 "Style" at bounding box center [72, 55] width 21 height 14
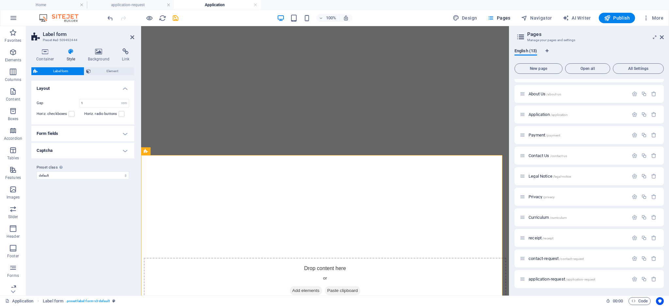
click at [63, 134] on h4 "Form fields" at bounding box center [82, 134] width 103 height 16
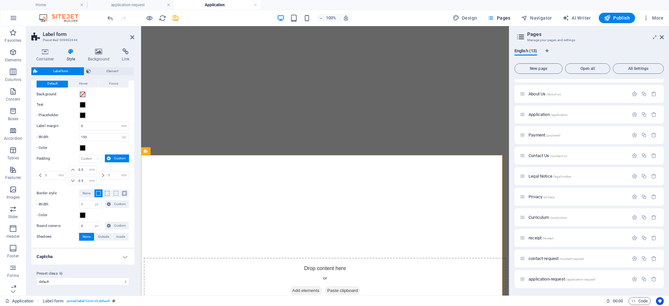
scroll to position [0, 0]
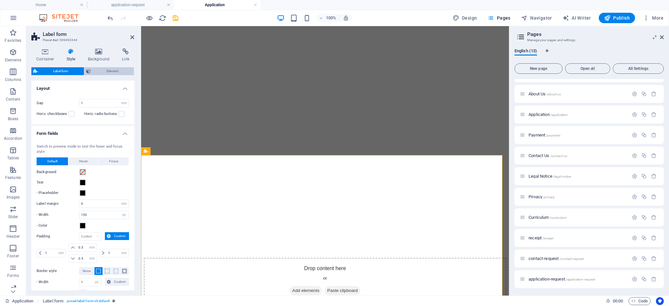
click at [103, 70] on span "Element" at bounding box center [112, 71] width 39 height 8
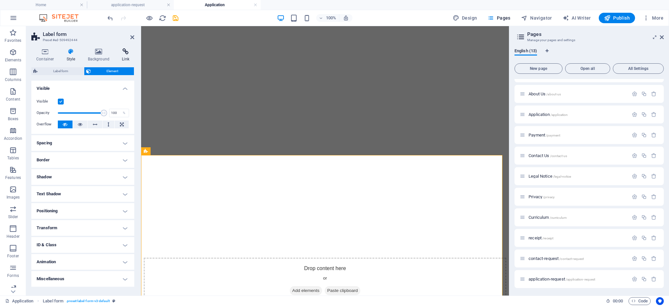
click at [127, 59] on h4 "Link" at bounding box center [125, 55] width 17 height 14
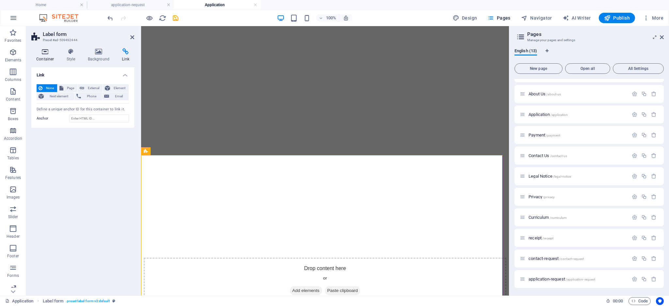
click at [46, 52] on icon at bounding box center [45, 51] width 28 height 7
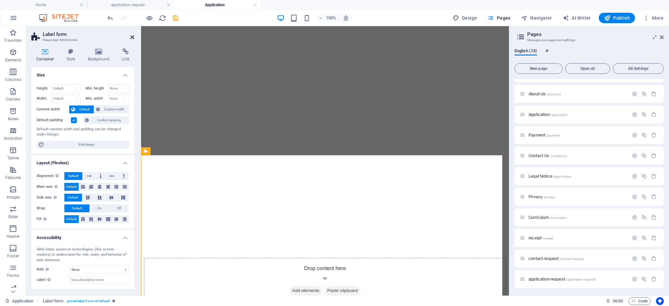
click at [130, 37] on icon at bounding box center [132, 37] width 4 height 5
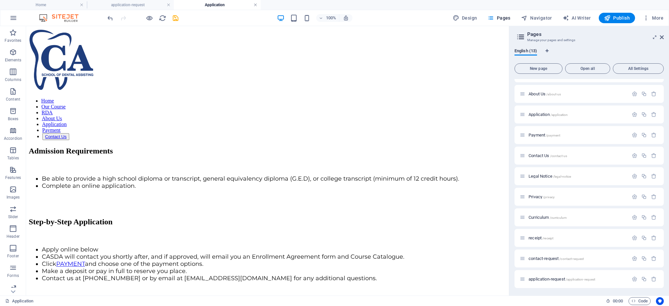
click at [253, 5] on link at bounding box center [255, 5] width 4 height 6
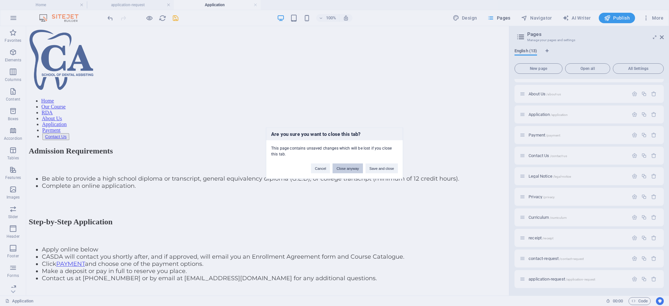
drag, startPoint x: 353, startPoint y: 169, endPoint x: 113, endPoint y: 127, distance: 242.9
click at [353, 169] on button "Close anyway" at bounding box center [347, 168] width 30 height 10
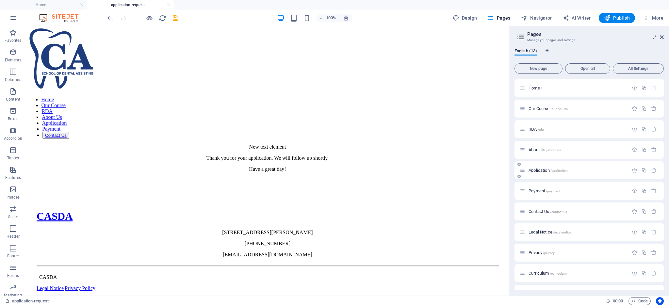
click at [539, 167] on div "Application /application" at bounding box center [573, 171] width 109 height 8
click at [541, 170] on span "Application /application" at bounding box center [547, 170] width 39 height 5
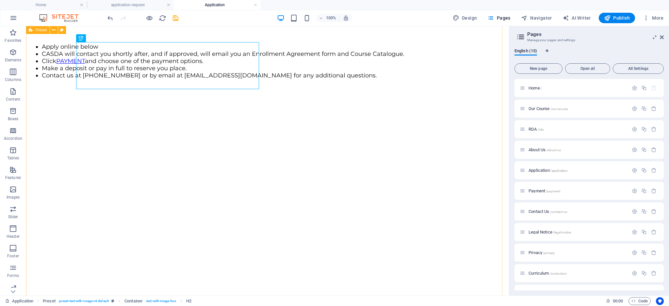
scroll to position [261, 0]
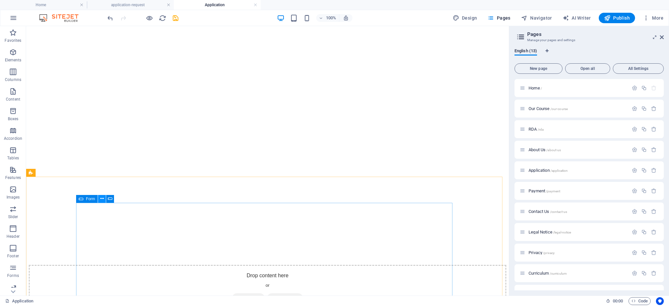
click at [102, 199] on icon at bounding box center [102, 198] width 4 height 7
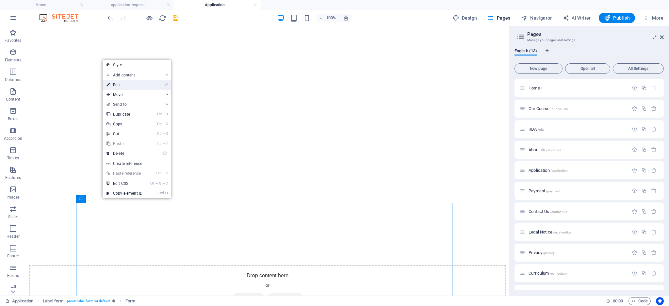
click at [137, 87] on link "⏎ Edit" at bounding box center [125, 85] width 44 height 10
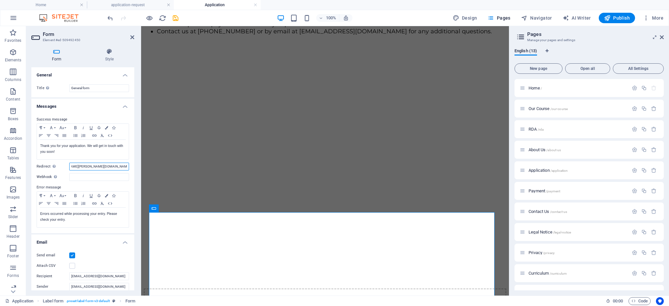
scroll to position [0, 65]
drag, startPoint x: 108, startPoint y: 167, endPoint x: 131, endPoint y: 167, distance: 23.2
click at [131, 167] on div "Success message Paragraph Format Normal Heading 1 Heading 2 Heading 3 Heading 4…" at bounding box center [82, 171] width 103 height 123
click at [109, 166] on input "[URL][EMAIL_ADDRESS][DOMAIN_NAME][PERSON_NAME][DOMAIN_NAME]" at bounding box center [99, 167] width 60 height 8
click at [87, 166] on input "[URL][EMAIL_ADDRESS][DOMAIN_NAME][PERSON_NAME][DOMAIN_NAME]" at bounding box center [99, 167] width 60 height 8
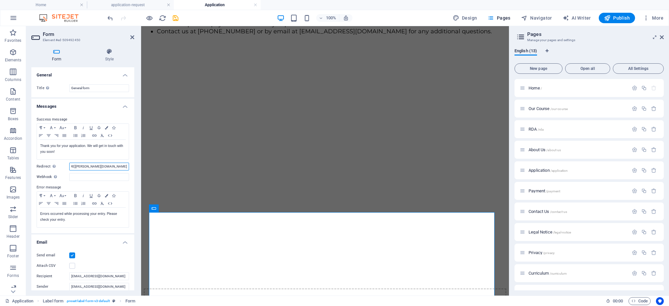
scroll to position [0, 61]
type input "http://www.casda.net/application-request?Name*=John&Email*=john@example.com"
click at [130, 36] on icon at bounding box center [132, 37] width 4 height 5
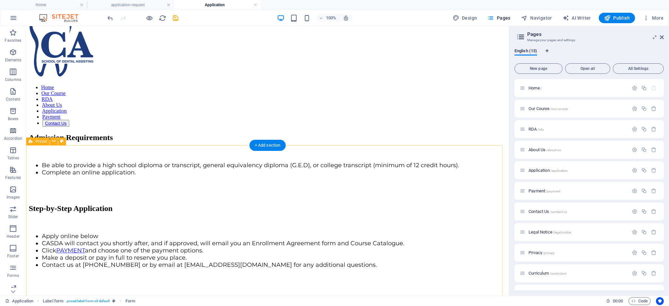
scroll to position [0, 0]
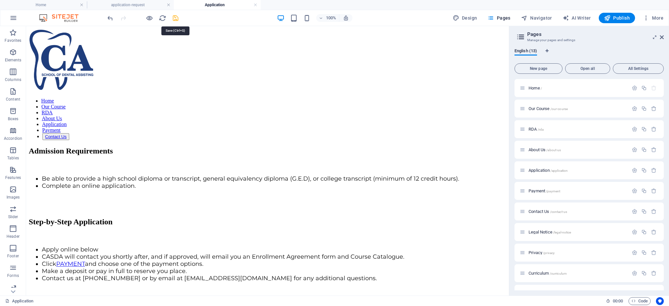
click at [173, 19] on icon "save" at bounding box center [176, 18] width 8 height 8
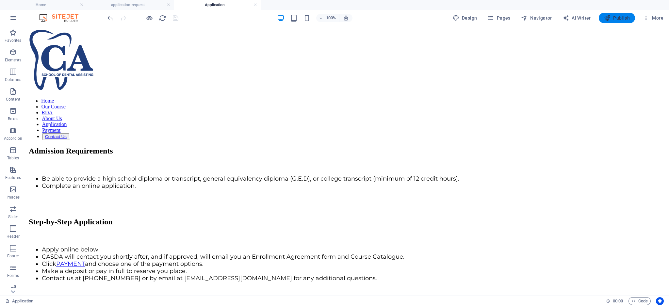
drag, startPoint x: 610, startPoint y: 19, endPoint x: 391, endPoint y: 4, distance: 219.9
click at [610, 19] on icon "button" at bounding box center [607, 18] width 7 height 7
click at [140, 5] on h4 "application-request" at bounding box center [130, 4] width 87 height 7
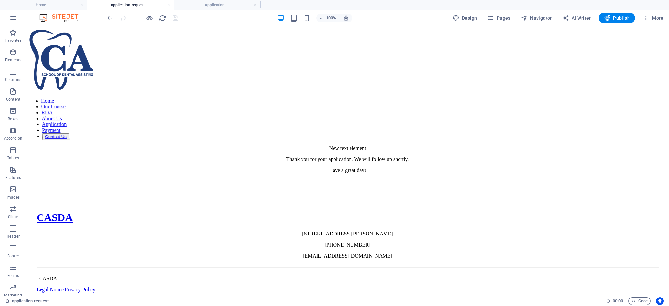
scroll to position [1, 0]
click at [217, 3] on h4 "Application" at bounding box center [217, 4] width 87 height 7
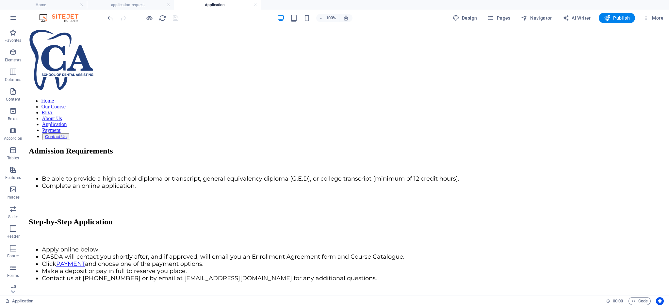
scroll to position [0, 0]
click at [176, 19] on div at bounding box center [142, 18] width 73 height 10
click at [613, 18] on span "Publish" at bounding box center [617, 18] width 26 height 7
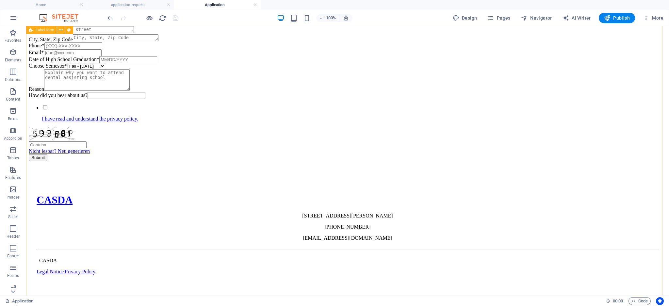
scroll to position [598, 0]
click at [643, 299] on span "Code" at bounding box center [639, 301] width 16 height 8
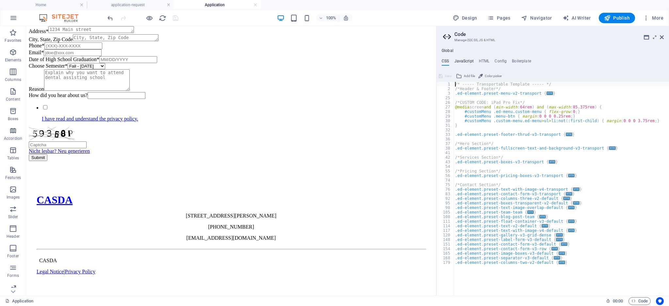
click at [458, 60] on h4 "JavaScript" at bounding box center [463, 62] width 19 height 7
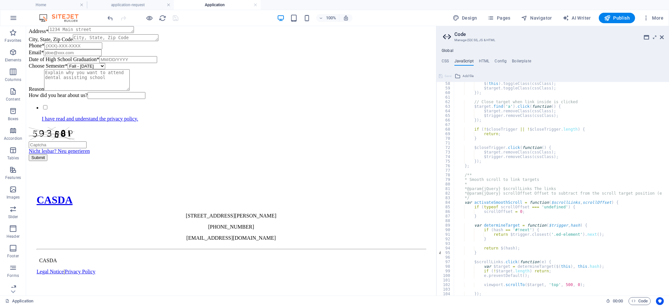
scroll to position [392, 0]
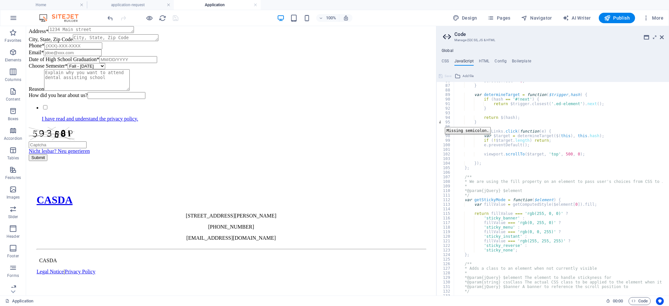
click at [440, 122] on div "95" at bounding box center [446, 122] width 18 height 5
click at [440, 129] on div "97" at bounding box center [446, 131] width 18 height 5
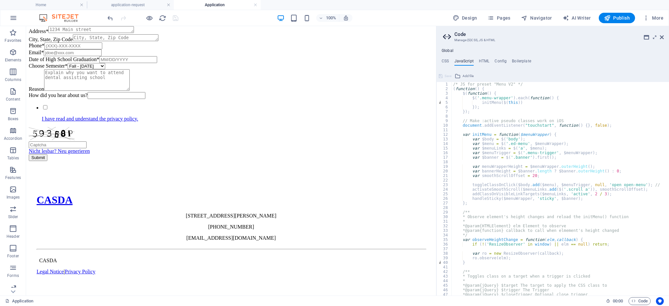
scroll to position [0, 0]
click at [527, 104] on div "/* JS for preset "Menu V2" */ ( function ( ) { $ ( function ( ) { $ ( '.menu-wr…" at bounding box center [602, 190] width 300 height 216
type textarea "initMenu($(this));"
click at [485, 117] on div "/* JS for preset "Menu V2" */ ( function ( ) { $ ( function ( ) { $ ( '.menu-wr…" at bounding box center [602, 190] width 300 height 216
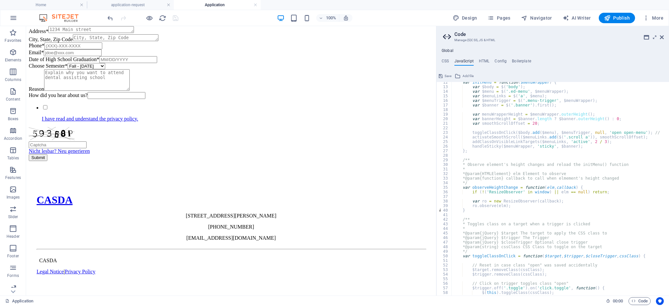
scroll to position [104, 0]
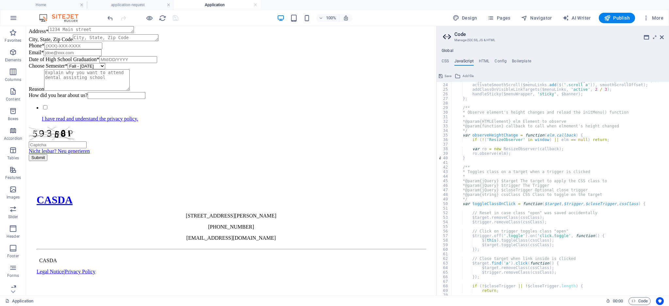
click at [473, 159] on div "toggleClassOnClick ( $body . add ( $menu ) , $menuTrigger , null , 'open open-m…" at bounding box center [602, 186] width 300 height 216
click at [497, 168] on div "toggleClassOnClick ( $body . add ( $menu ) , $menuTrigger , null , 'open open-m…" at bounding box center [602, 186] width 300 height 216
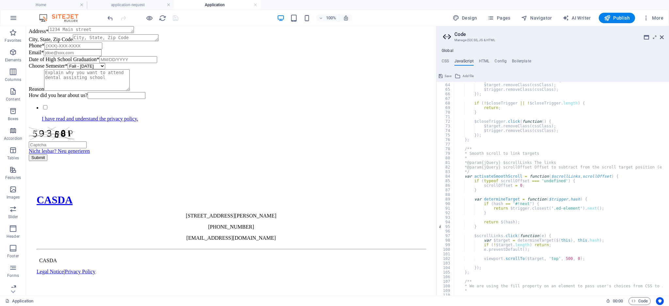
scroll to position [287, 0]
click at [483, 228] on div "$target . find ( 'a' ) . click ( function ( ) { $target . removeClass ( cssClas…" at bounding box center [604, 186] width 300 height 216
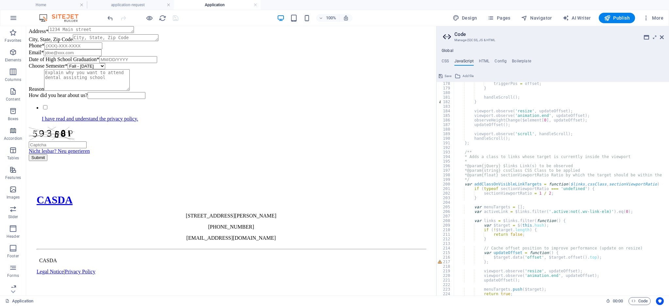
scroll to position [810, 0]
click at [477, 100] on div "triggerPos = offset ; } handleScroll ( ) ; } viewport . observe ( 'resize' , up…" at bounding box center [604, 189] width 300 height 216
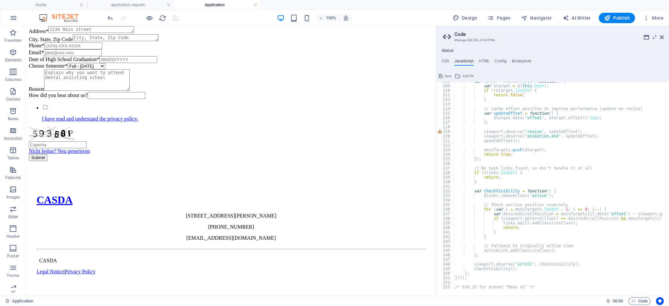
scroll to position [818, 0]
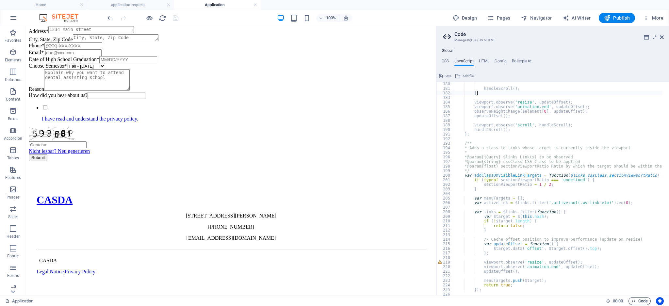
type textarea "};"
drag, startPoint x: 636, startPoint y: 299, endPoint x: 640, endPoint y: 299, distance: 4.3
click at [635, 299] on span "Code" at bounding box center [639, 301] width 16 height 8
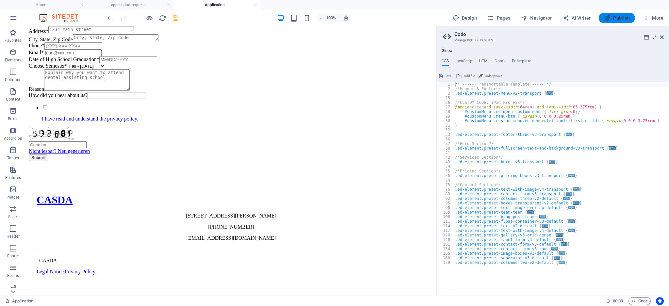
drag, startPoint x: 617, startPoint y: 19, endPoint x: 590, endPoint y: 49, distance: 40.5
click at [617, 19] on span "Publish" at bounding box center [617, 18] width 26 height 7
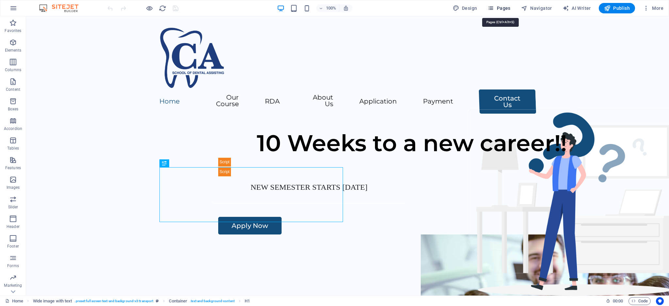
click at [499, 8] on span "Pages" at bounding box center [498, 8] width 23 height 7
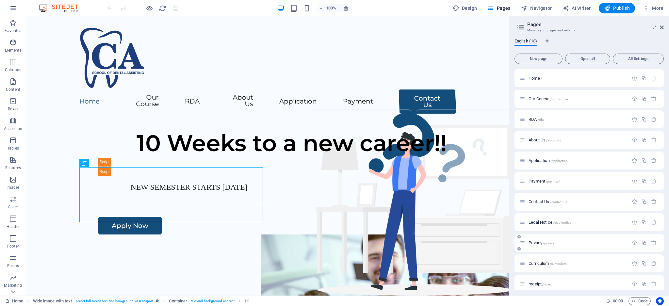
scroll to position [46, 0]
click at [539, 114] on span "Application /application" at bounding box center [547, 114] width 39 height 5
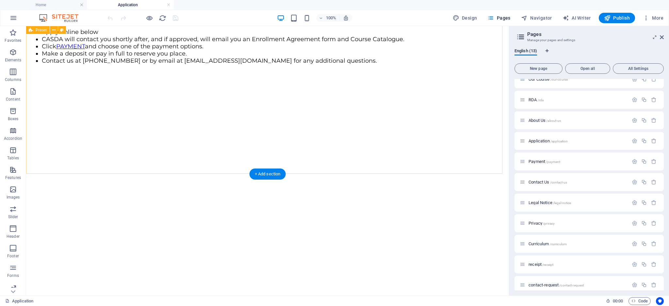
scroll to position [305, 0]
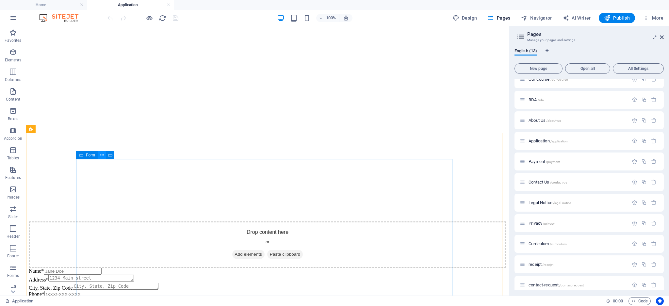
click at [102, 155] on icon at bounding box center [102, 155] width 4 height 7
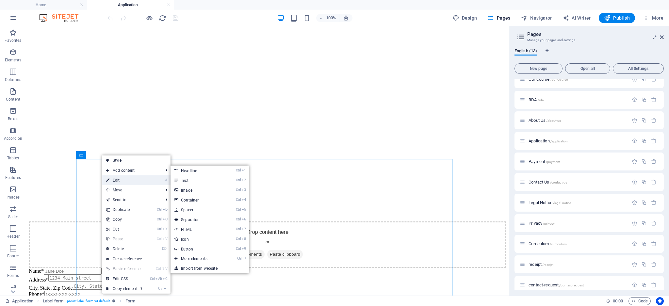
click at [124, 181] on link "⏎ Edit" at bounding box center [124, 180] width 44 height 10
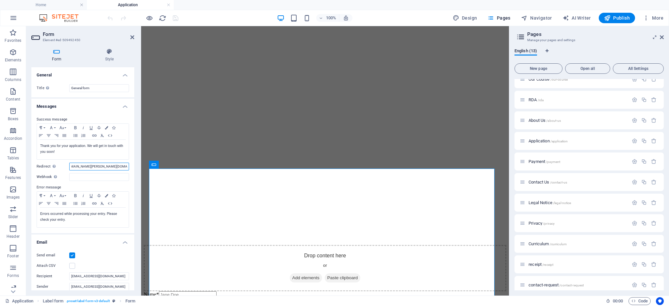
scroll to position [0, 69]
drag, startPoint x: 94, startPoint y: 166, endPoint x: 119, endPoint y: 171, distance: 25.3
click at [130, 168] on div "Success message Paragraph Format Normal Heading 1 Heading 2 Heading 3 Heading 4…" at bounding box center [82, 171] width 103 height 123
click at [94, 169] on input "http://www.casda.net/application-request?Name*=John&Email*=john@example.com" at bounding box center [99, 167] width 60 height 8
drag, startPoint x: 110, startPoint y: 167, endPoint x: 123, endPoint y: 166, distance: 12.8
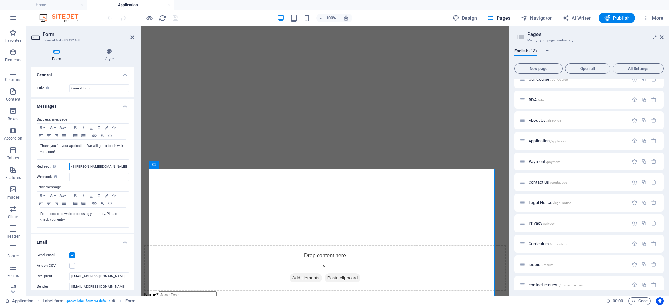
click at [131, 167] on div "Success message Paragraph Format Normal Heading 1 Heading 2 Heading 3 Heading 4…" at bounding box center [82, 171] width 103 height 123
click at [114, 165] on input "http://www.casda.net/application-request?Name*=John&Email*=john@example.com" at bounding box center [99, 167] width 60 height 8
drag, startPoint x: 84, startPoint y: 166, endPoint x: 131, endPoint y: 164, distance: 47.0
click at [131, 164] on div "Success message Paragraph Format Normal Heading 1 Heading 2 Heading 3 Heading 4…" at bounding box center [82, 171] width 103 height 123
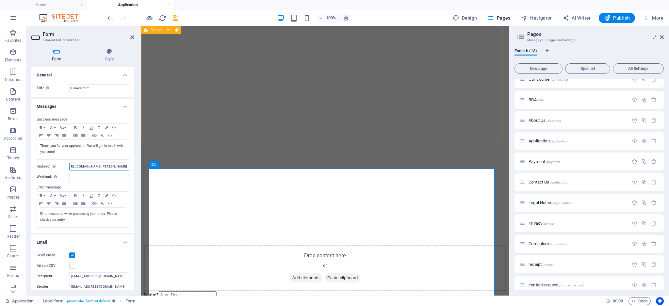
type input "http://www.casda.net/application-request?Name*=John"
click at [348, 128] on div "Admission Requirements Be able to provide a high school diploma or transcript, …" at bounding box center [325, 66] width 362 height 449
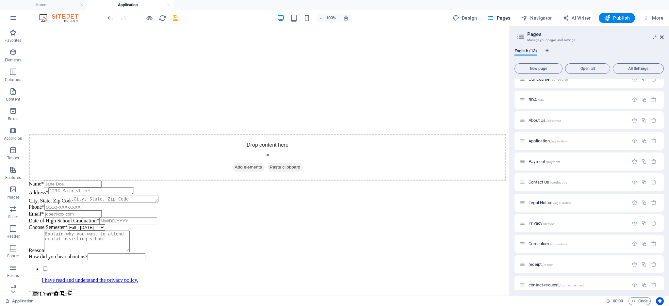
scroll to position [56, 0]
click at [556, 277] on span "application-request /application-request" at bounding box center [561, 279] width 67 height 5
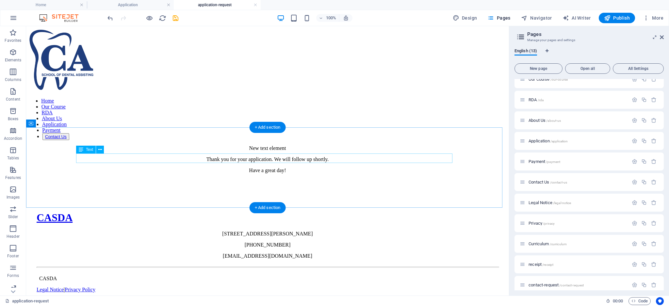
scroll to position [0, 0]
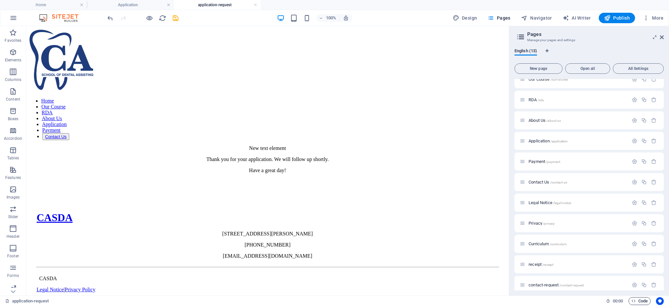
click at [640, 301] on span "Code" at bounding box center [639, 301] width 16 height 8
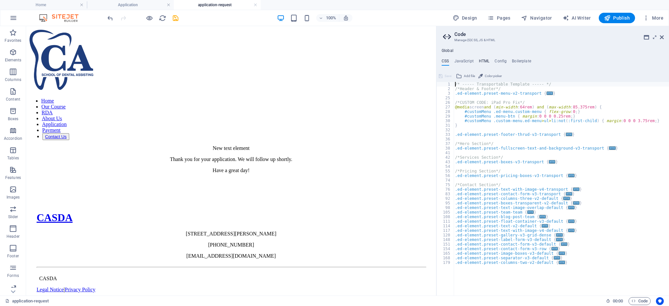
click at [480, 60] on h4 "HTML" at bounding box center [484, 62] width 11 height 7
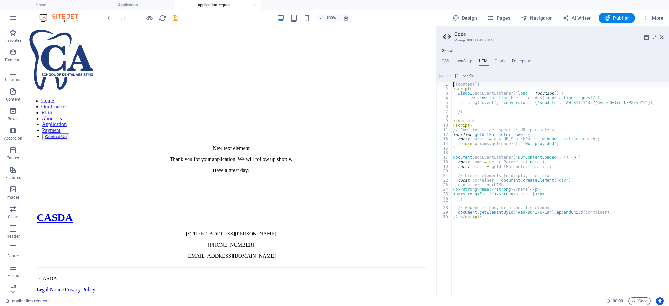
click at [531, 161] on div "{{content}} < script > window . addEventListener ( 'load' , function ( ) { if (…" at bounding box center [560, 193] width 217 height 223
type textarea "const name = getUrlParameter('Name*');"
click at [583, 170] on div "{{content}} < script > window . addEventListener ( 'load' , function ( ) { if (…" at bounding box center [560, 193] width 217 height 223
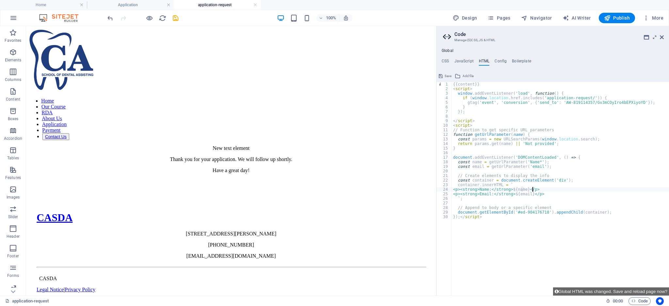
click at [532, 187] on div "{{content}} < script > window . addEventListener ( 'load' , function ( ) { if (…" at bounding box center [560, 193] width 217 height 223
click at [525, 189] on div "{{content}} < script > window . addEventListener ( 'load' , function ( ) { if (…" at bounding box center [560, 193] width 217 height 223
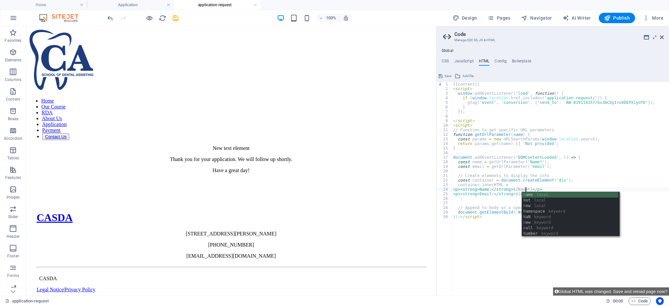
scroll to position [0, 6]
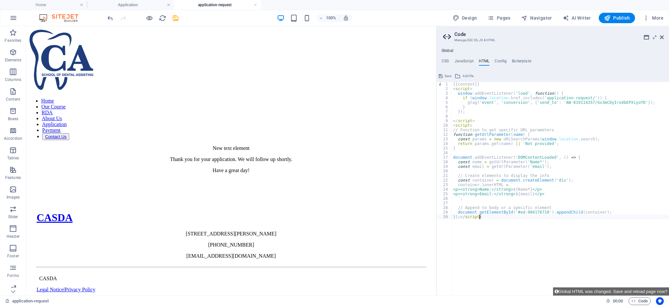
click at [552, 249] on div "{{content}} < script > window . addEventListener ( 'load' , function ( ) { if (…" at bounding box center [560, 193] width 217 height 223
click at [527, 166] on div "{{content}} < script > window . addEventListener ( 'load' , function ( ) { if (…" at bounding box center [560, 193] width 217 height 223
type textarea "const email = getUrlParameter('email');"
click at [660, 38] on icon at bounding box center [662, 37] width 4 height 5
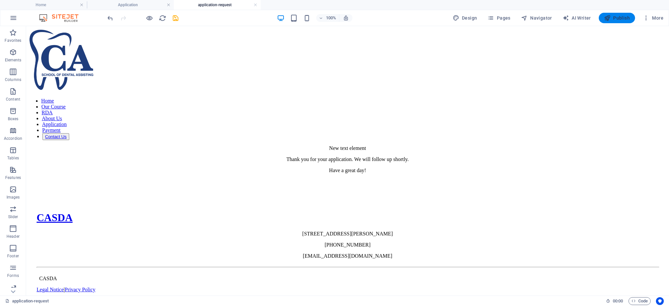
drag, startPoint x: 608, startPoint y: 21, endPoint x: 551, endPoint y: 7, distance: 58.9
click at [608, 21] on button "Publish" at bounding box center [616, 18] width 36 height 10
